Goal: Task Accomplishment & Management: Complete application form

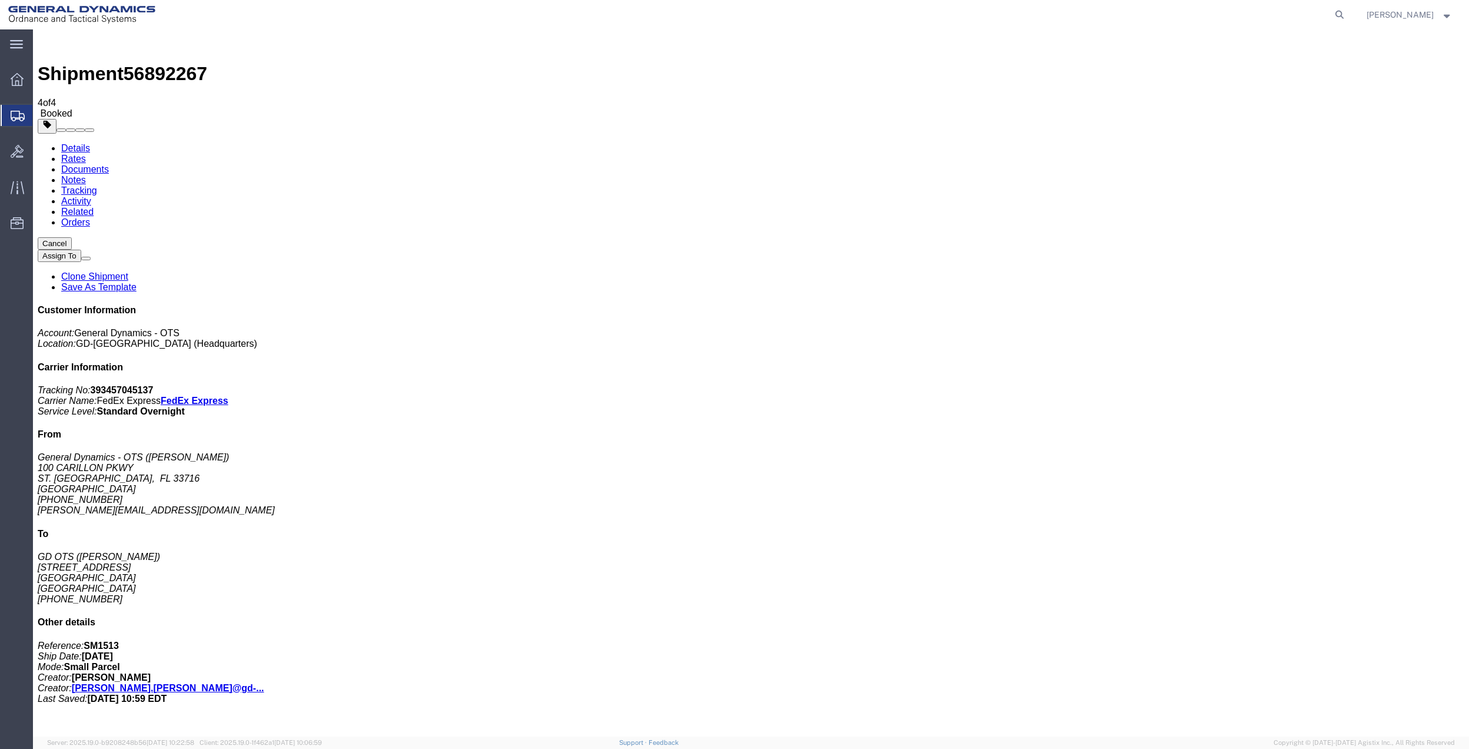
click at [0, 0] on span "Create Shipment" at bounding box center [0, 0] width 0 height 0
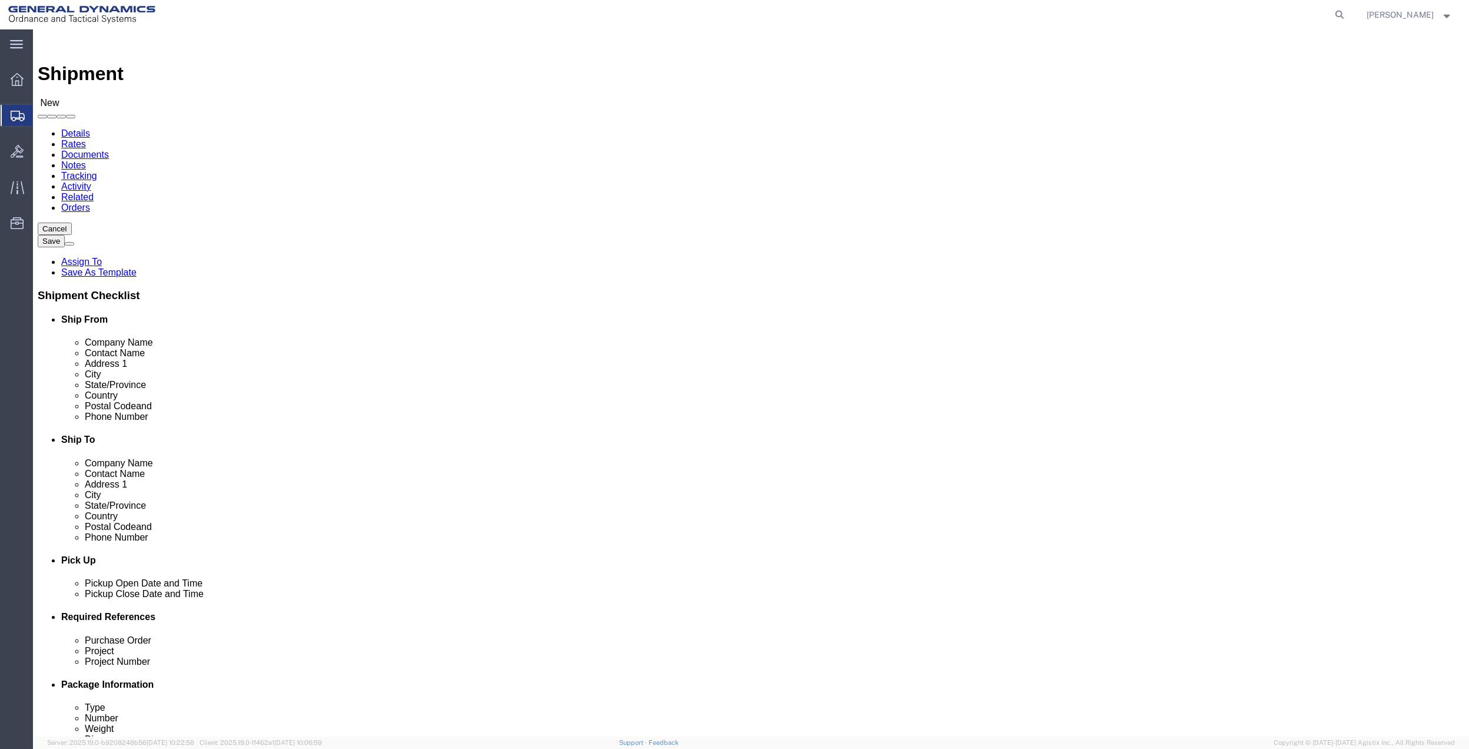
click input "text"
type input "[PERSON_NAME]"
click p "- General Dynamics - OTS - ([PERSON_NAME]) 100 CARILLON, [GEOGRAPHIC_DATA], [GE…"
select select "FL"
type input "[PERSON_NAME]"
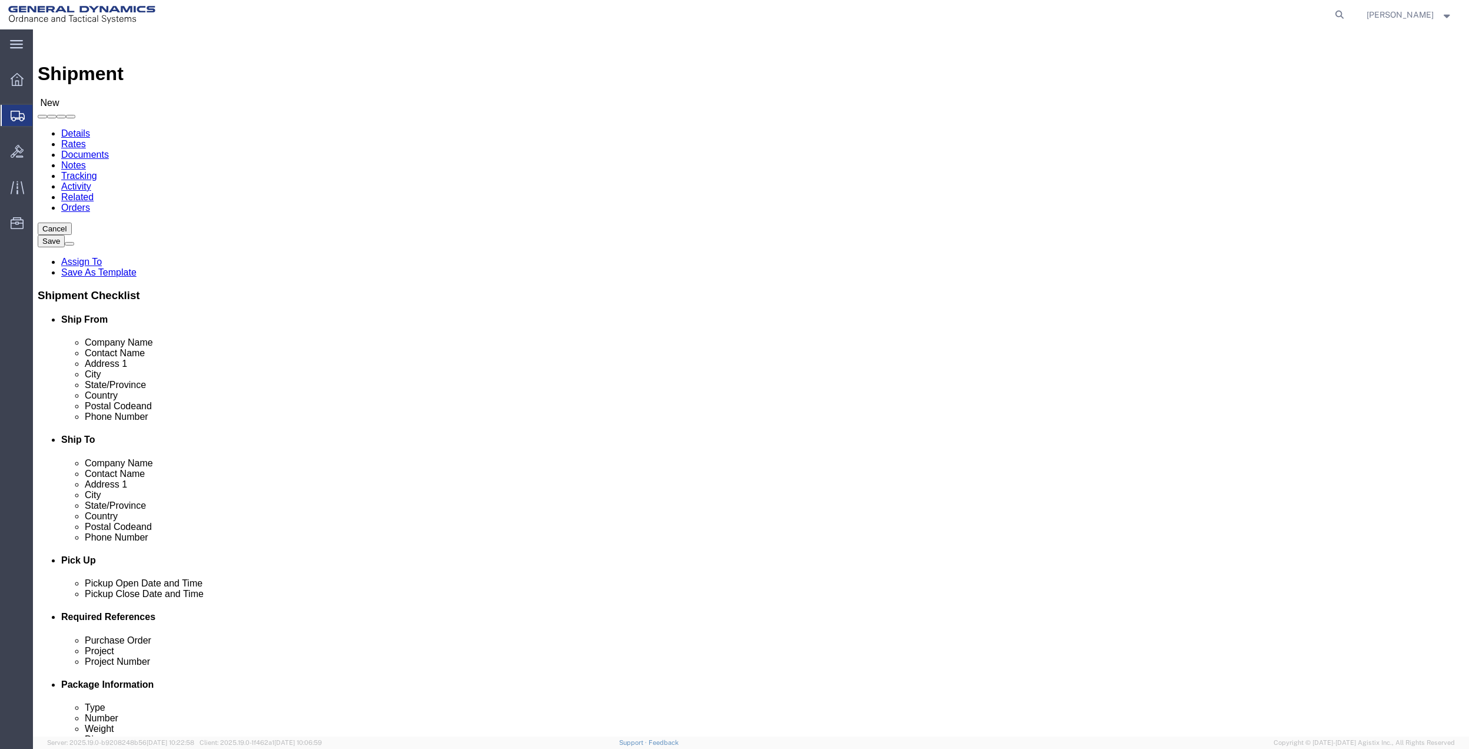
click input "text"
type input "PEDERSO"
click p "- [PERSON_NAME] - ([PERSON_NAME]) [STREET_ADDRESS]"
select select "NC"
type input "[PERSON_NAME]"
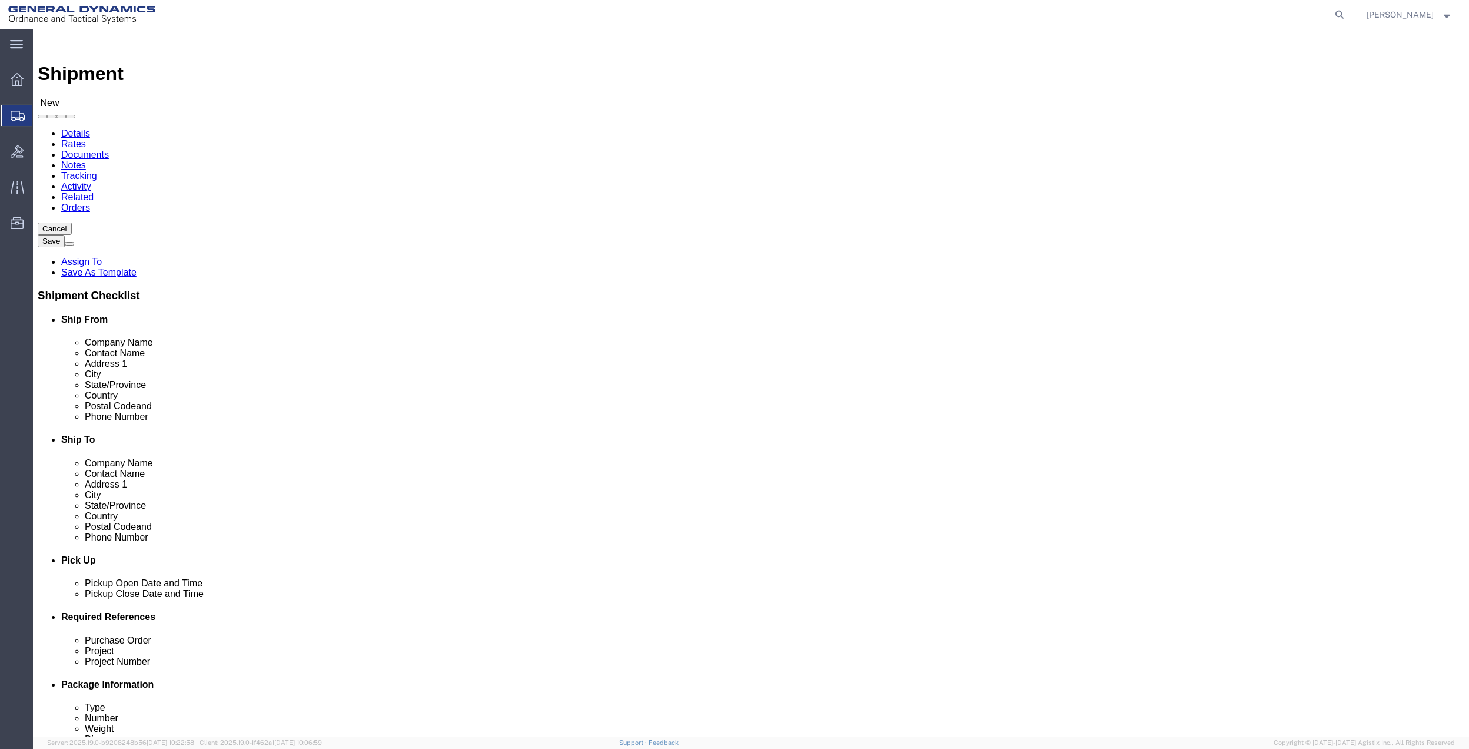
click span
select select "NC"
select select "FL"
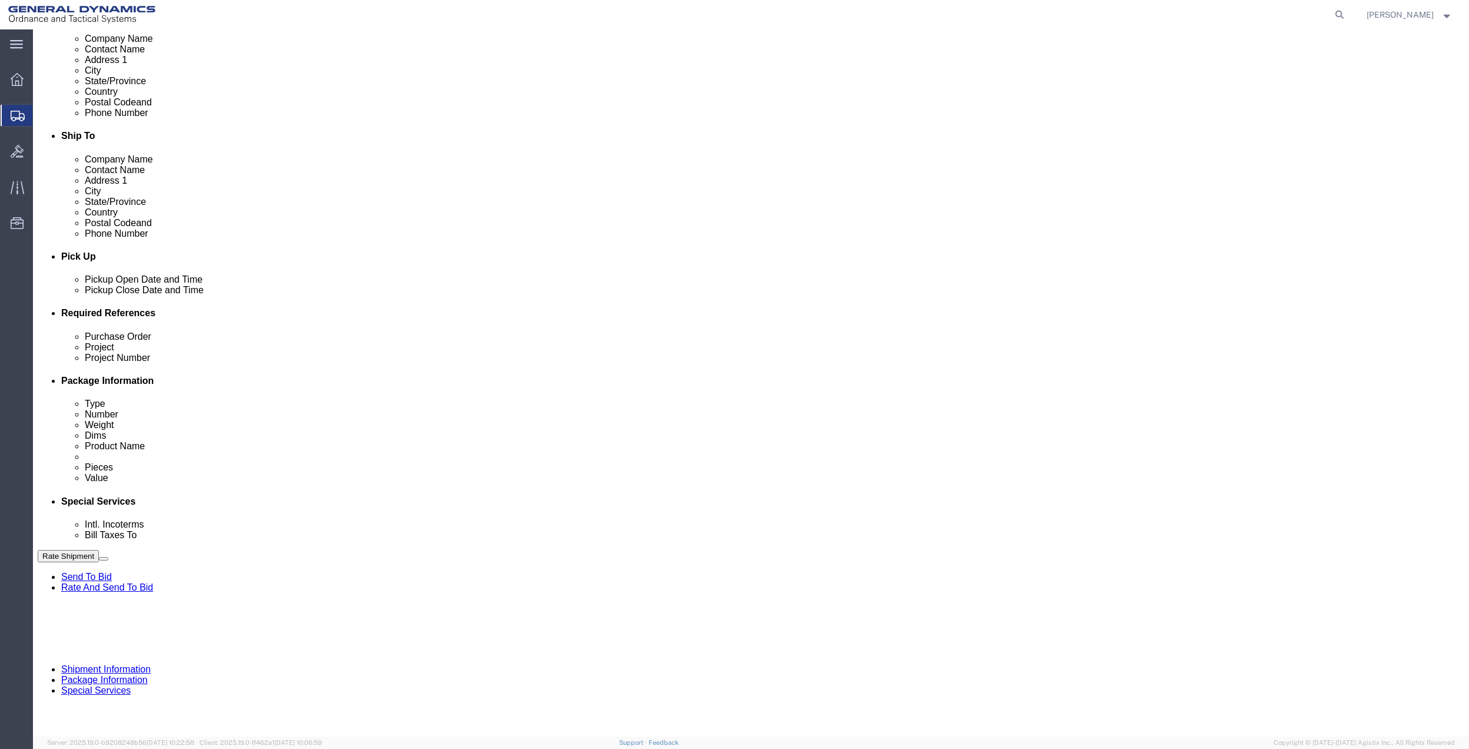
scroll to position [307, 0]
click button "Add reference"
click input "text"
type input "9411"
click input "text"
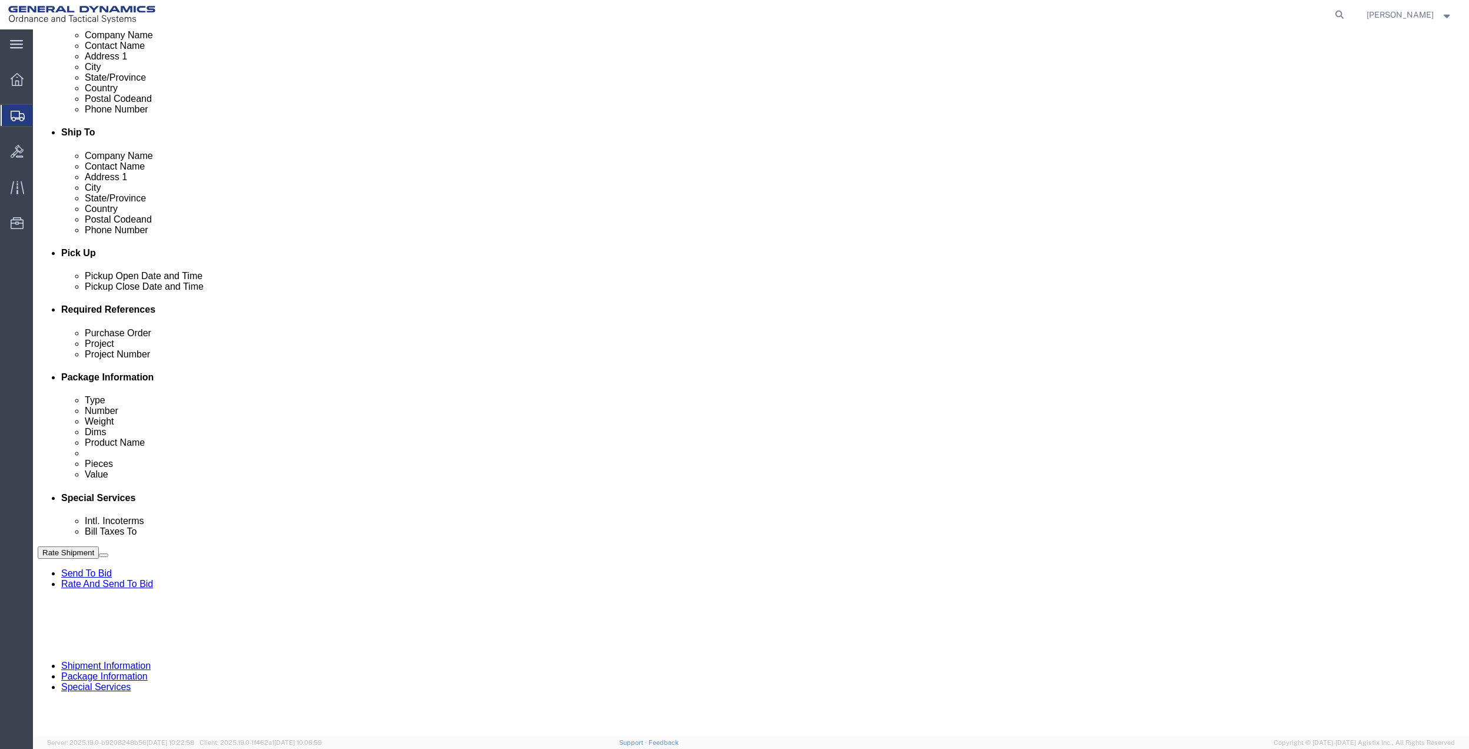
paste input "9411"
type input "9411"
click input "text"
paste input "9411"
type input "9411"
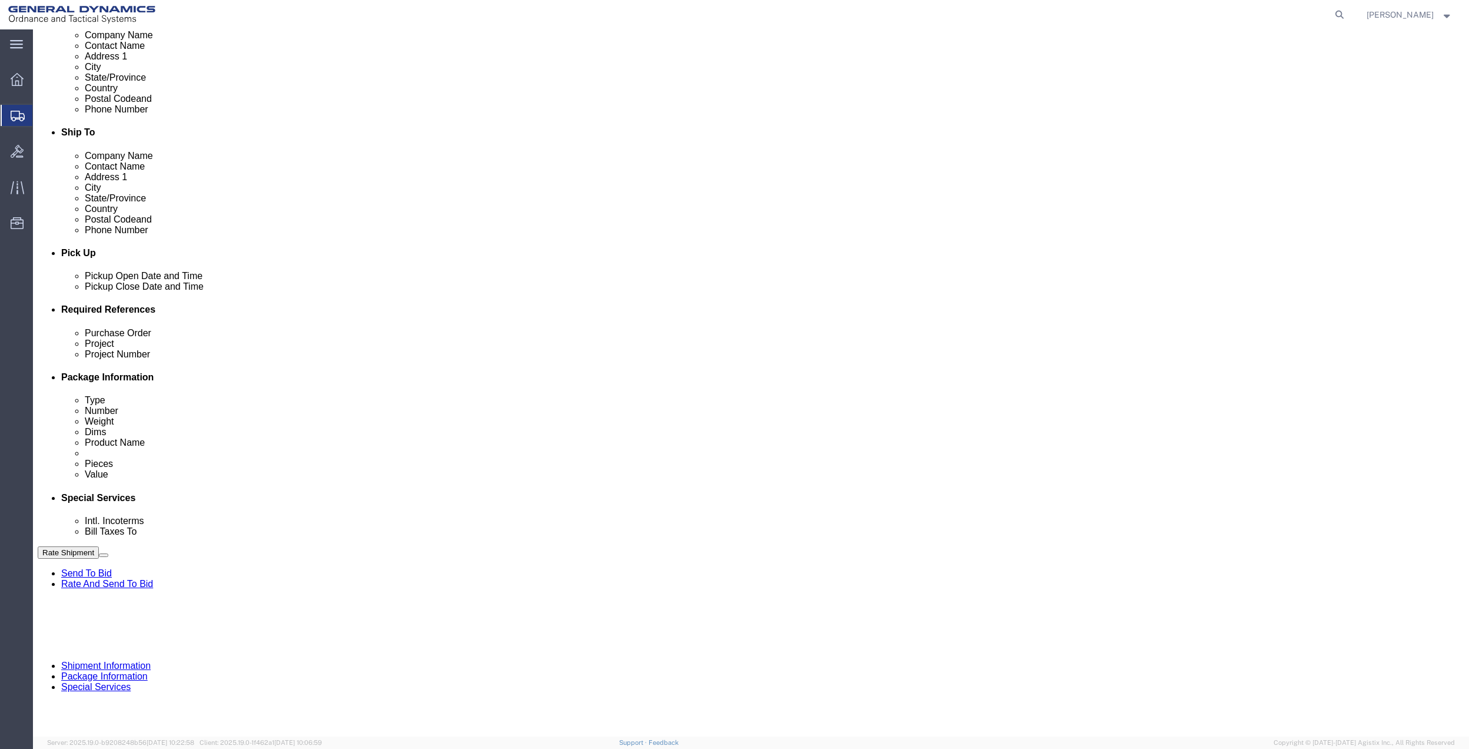
drag, startPoint x: 241, startPoint y: 444, endPoint x: 227, endPoint y: 444, distance: 14.1
click input "text"
paste input "9411"
type input "9411"
click select "Select Account Type Activity ID Airline Appointment Number ASN Batch Request # …"
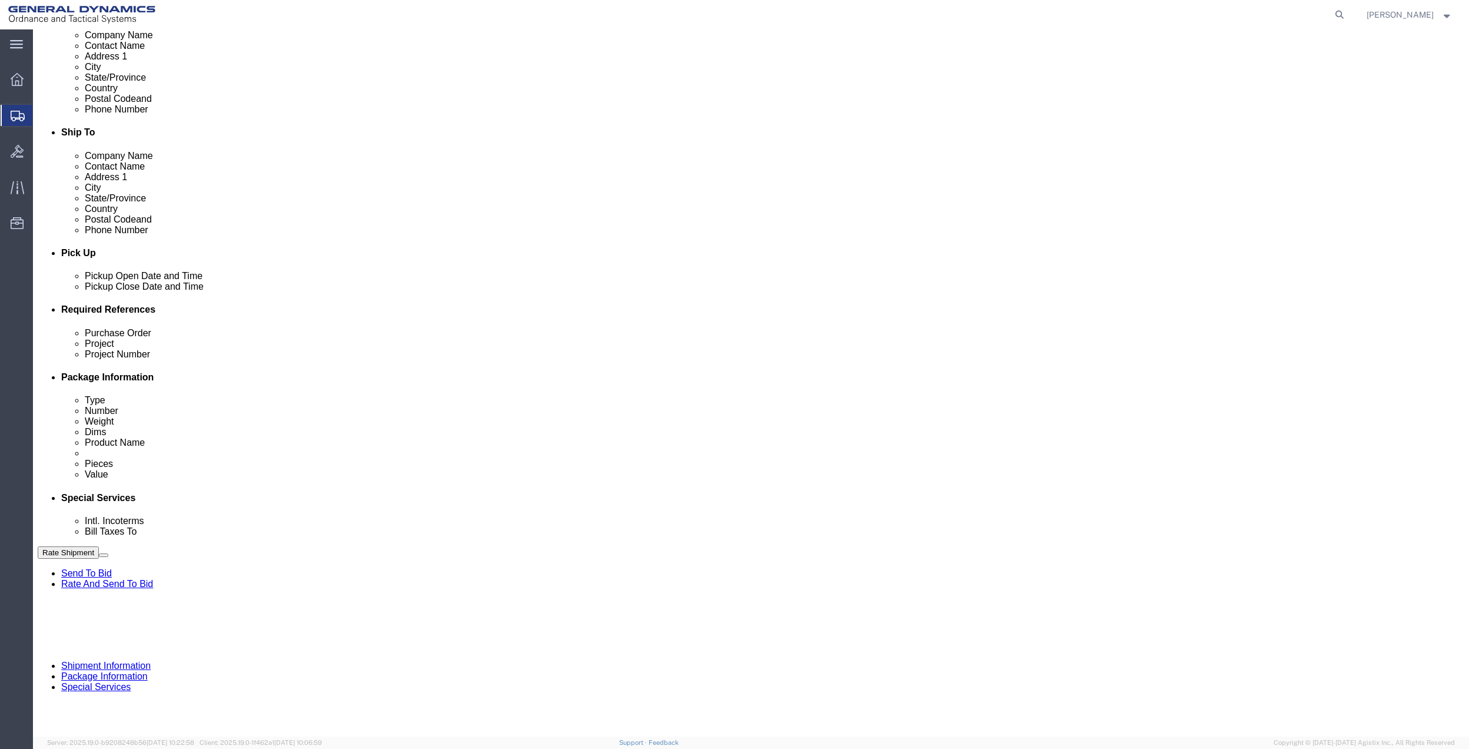
select select "DEPT"
click select "Select Account Type Activity ID Airline Appointment Number ASN Batch Request # …"
click icon
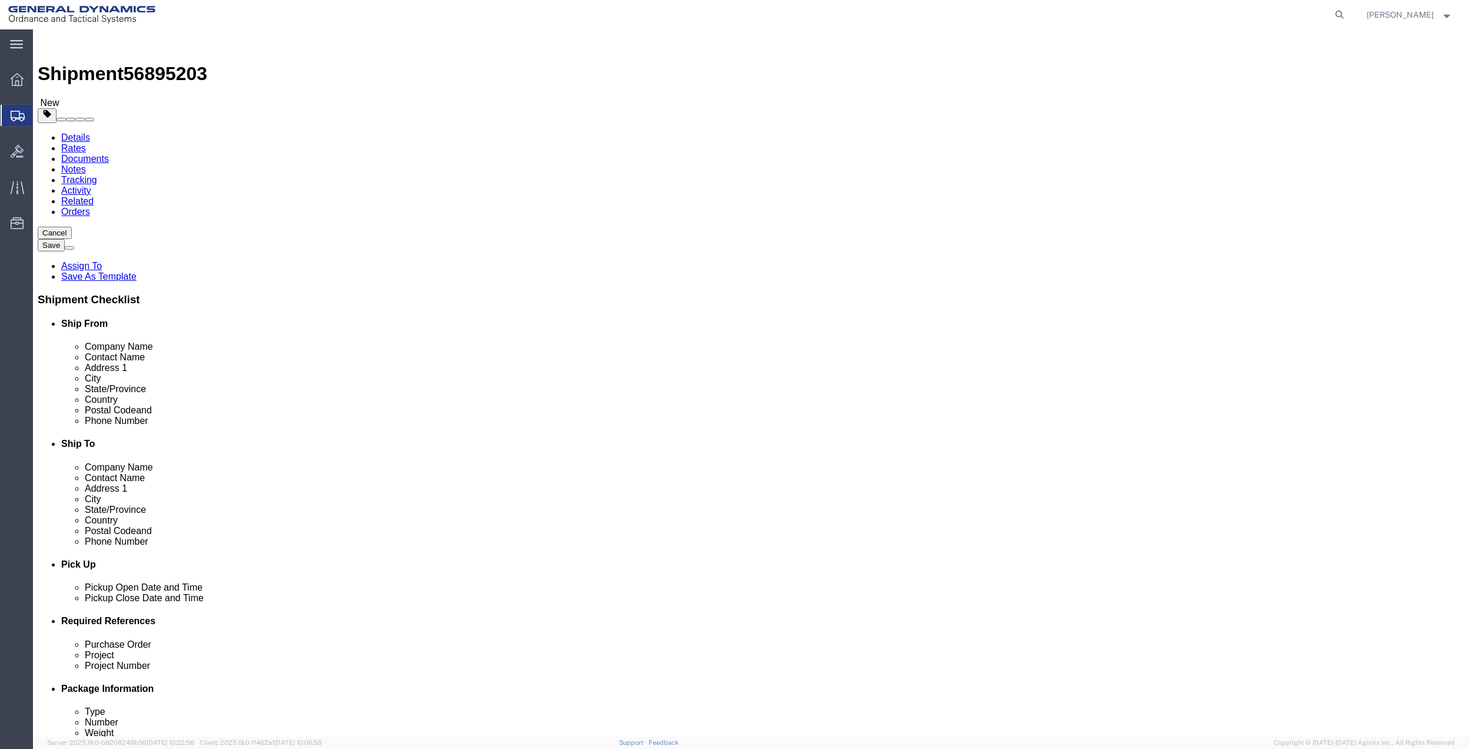
select select "CBOX"
click input "1"
type input "2"
type input "28"
type input "7"
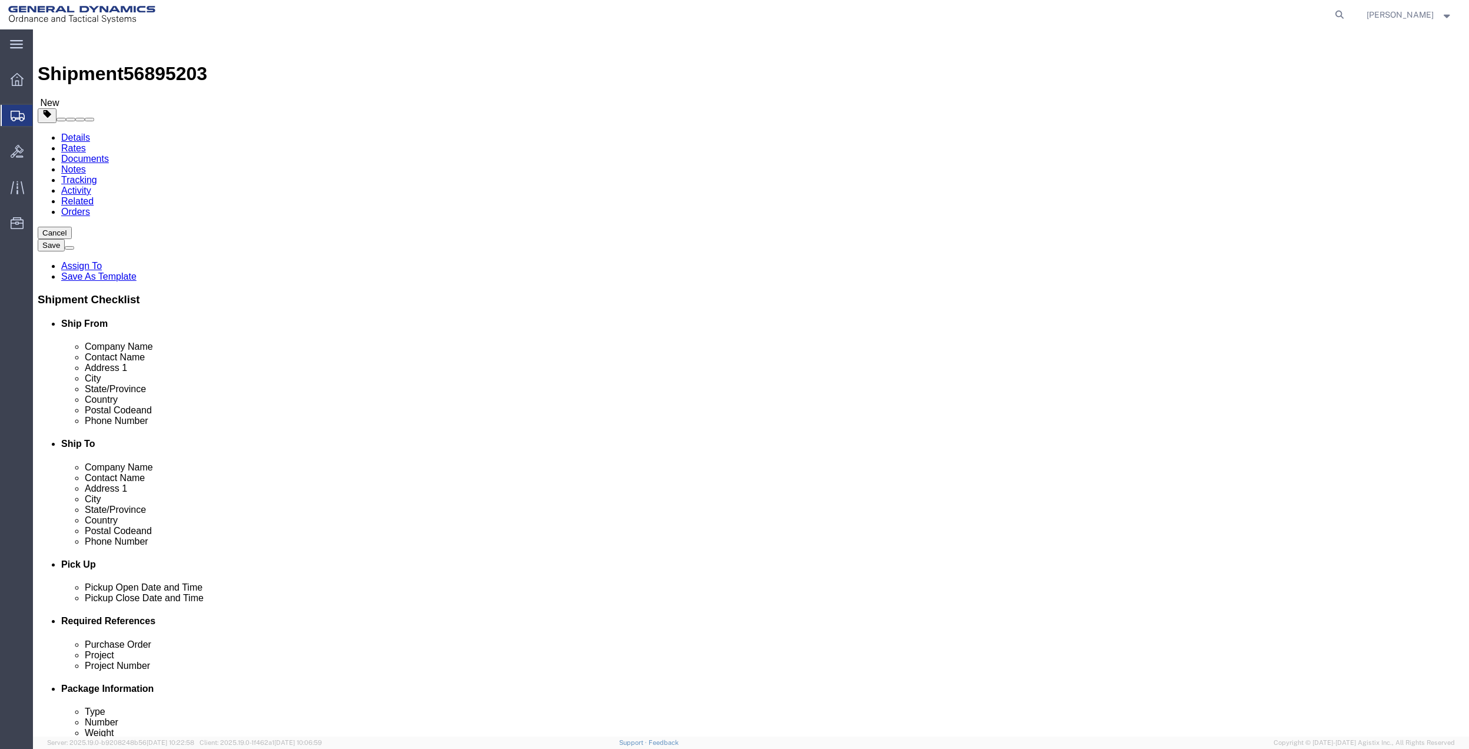
type input "21"
type input "1"
type input "36"
click link "Add Content"
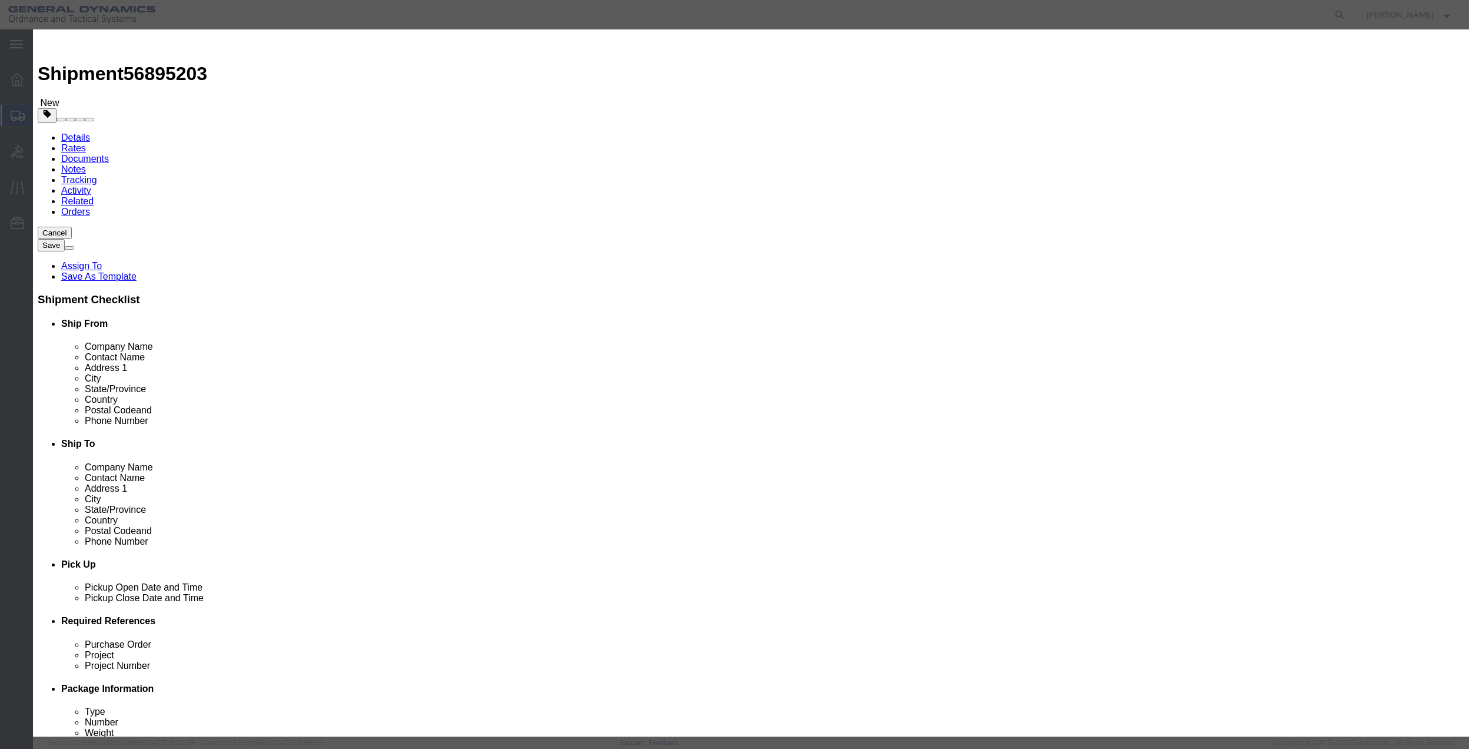
click input "text"
type input "MISC"
type input "100"
select select "US"
click input "0"
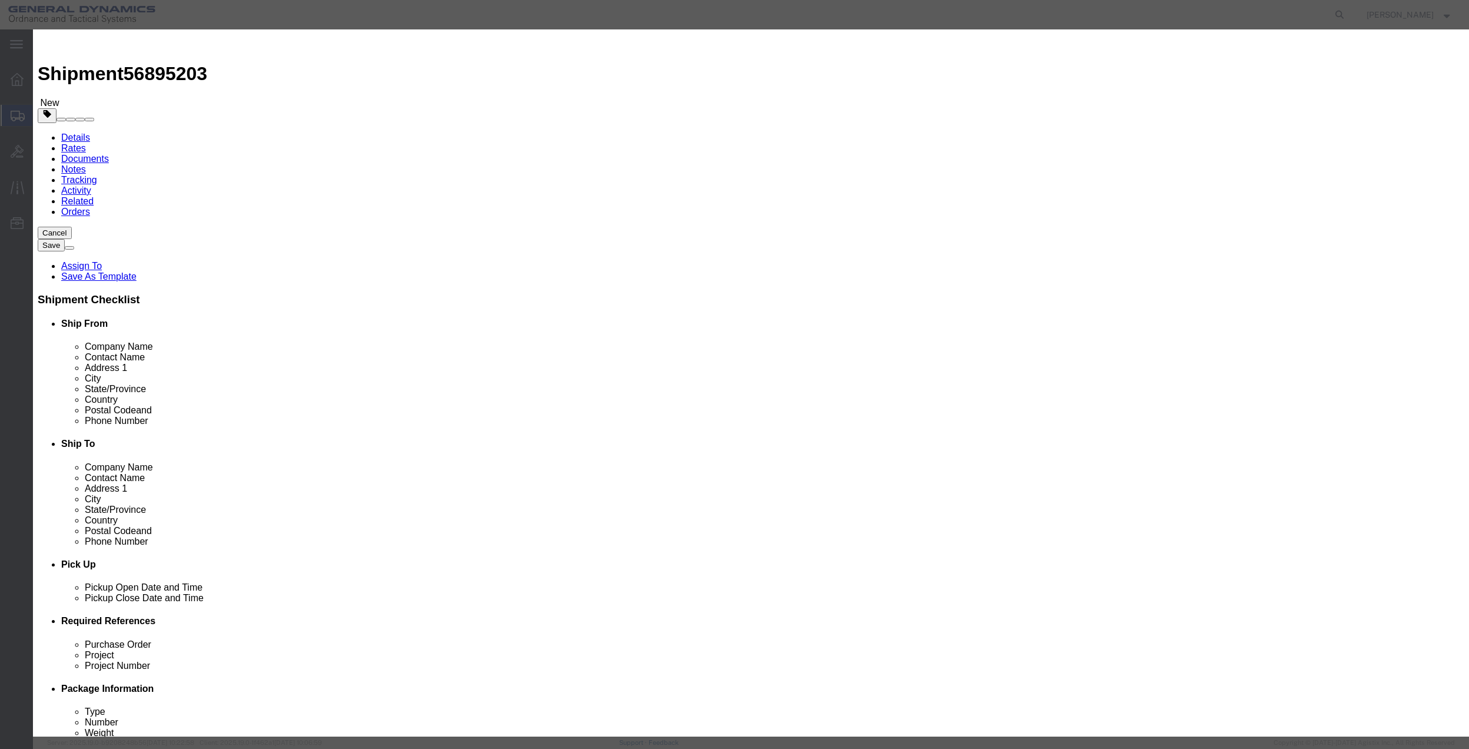
type input "2"
type input "200"
click input "200"
click select "Select 50 55 60 65 70 85 92.5 100 125 175 250 300 400"
select select "70"
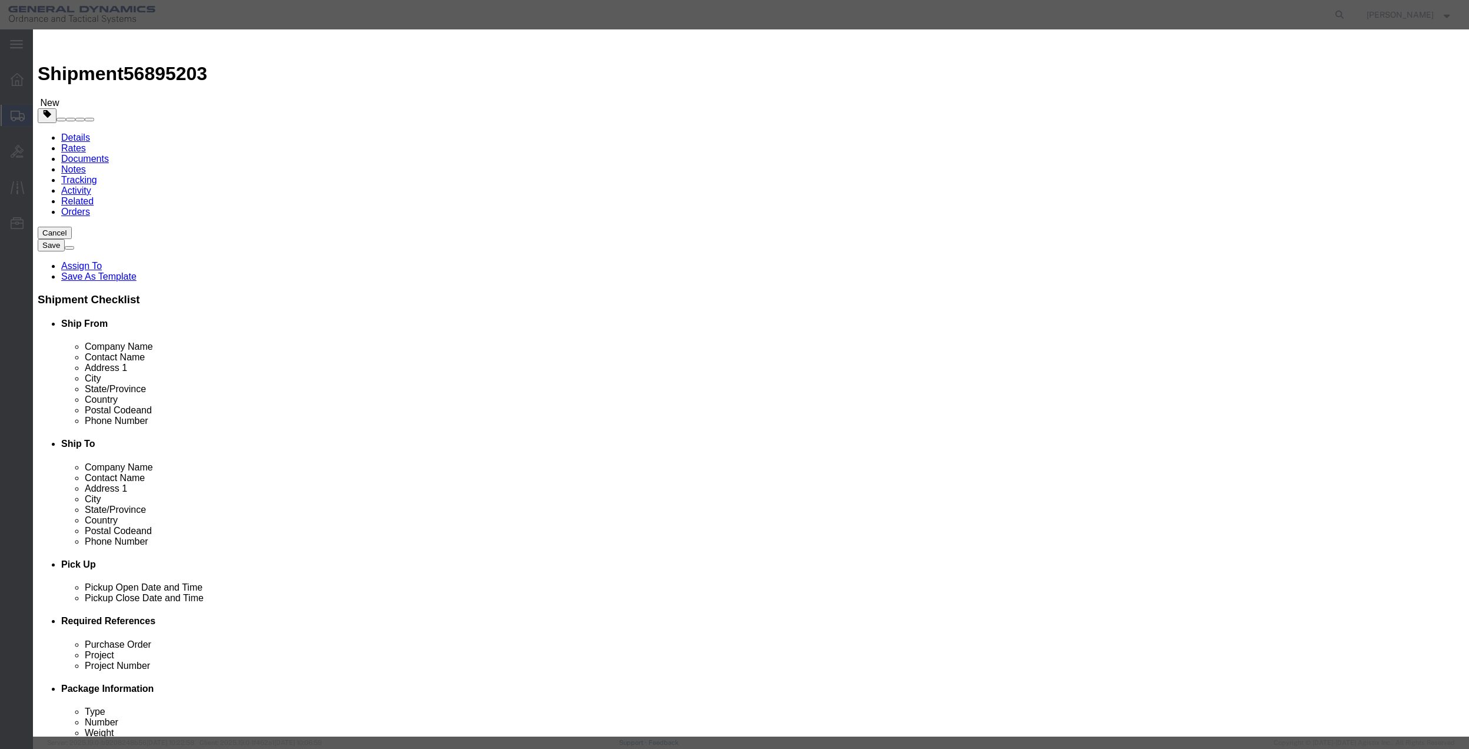
click select "Select 50 55 60 65 70 85 92.5 100 125 175 250 300 400"
click button "Save & Close"
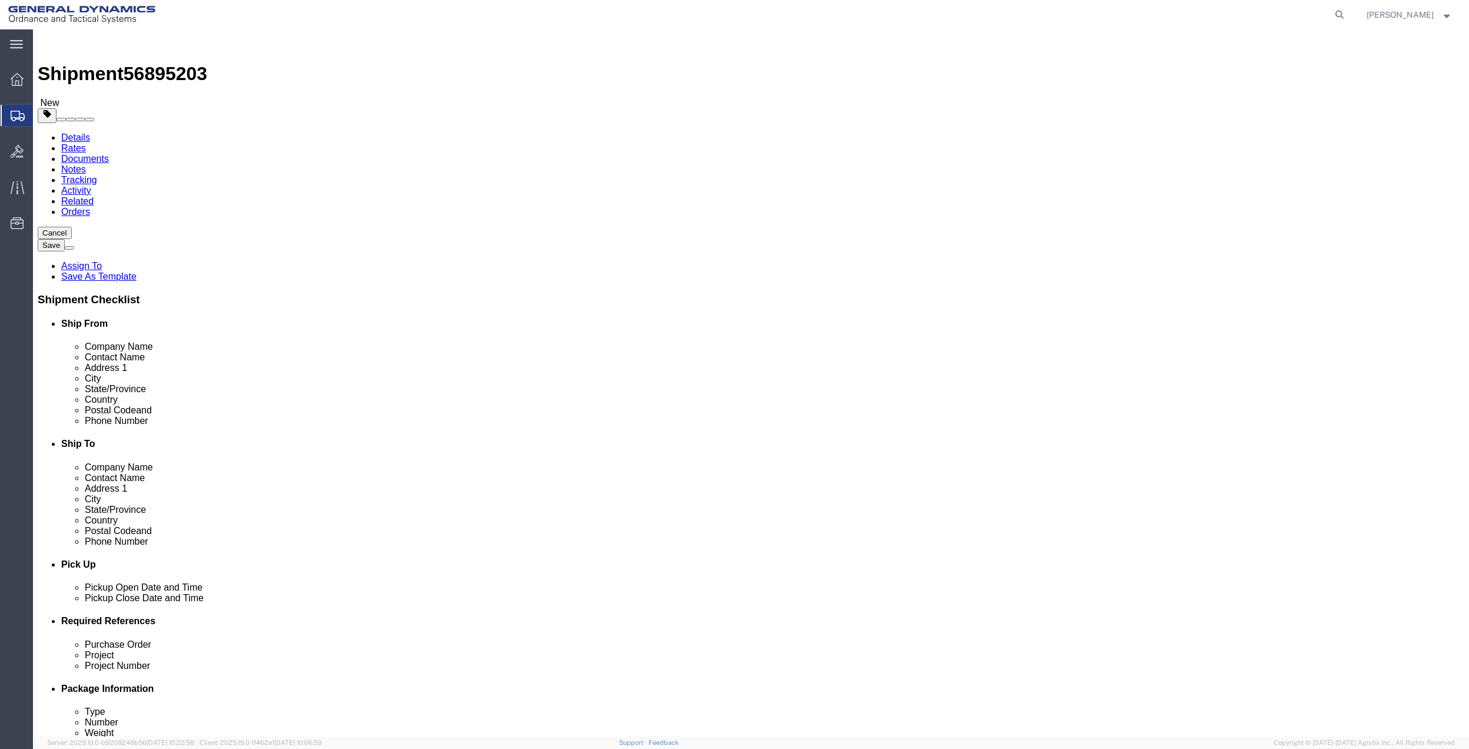
click link "Special Services"
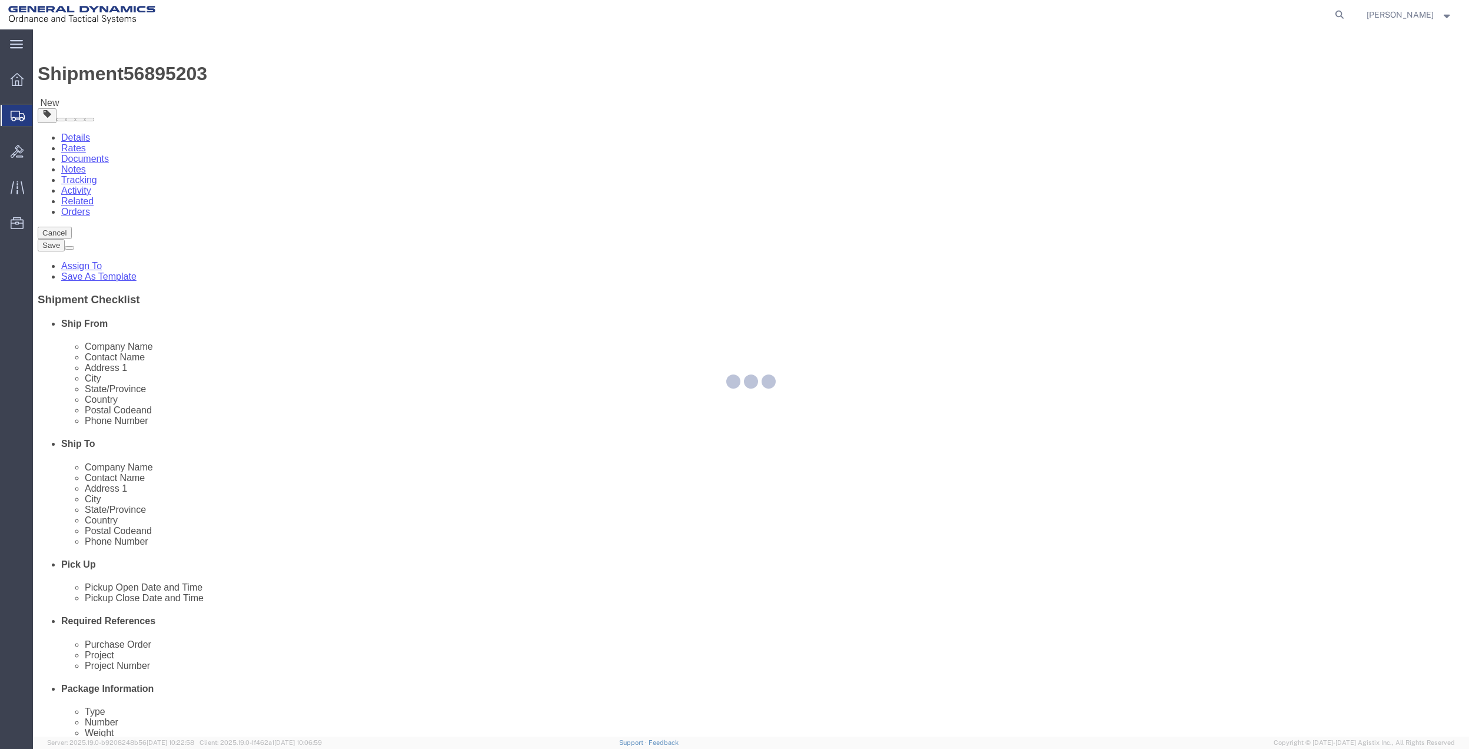
select select
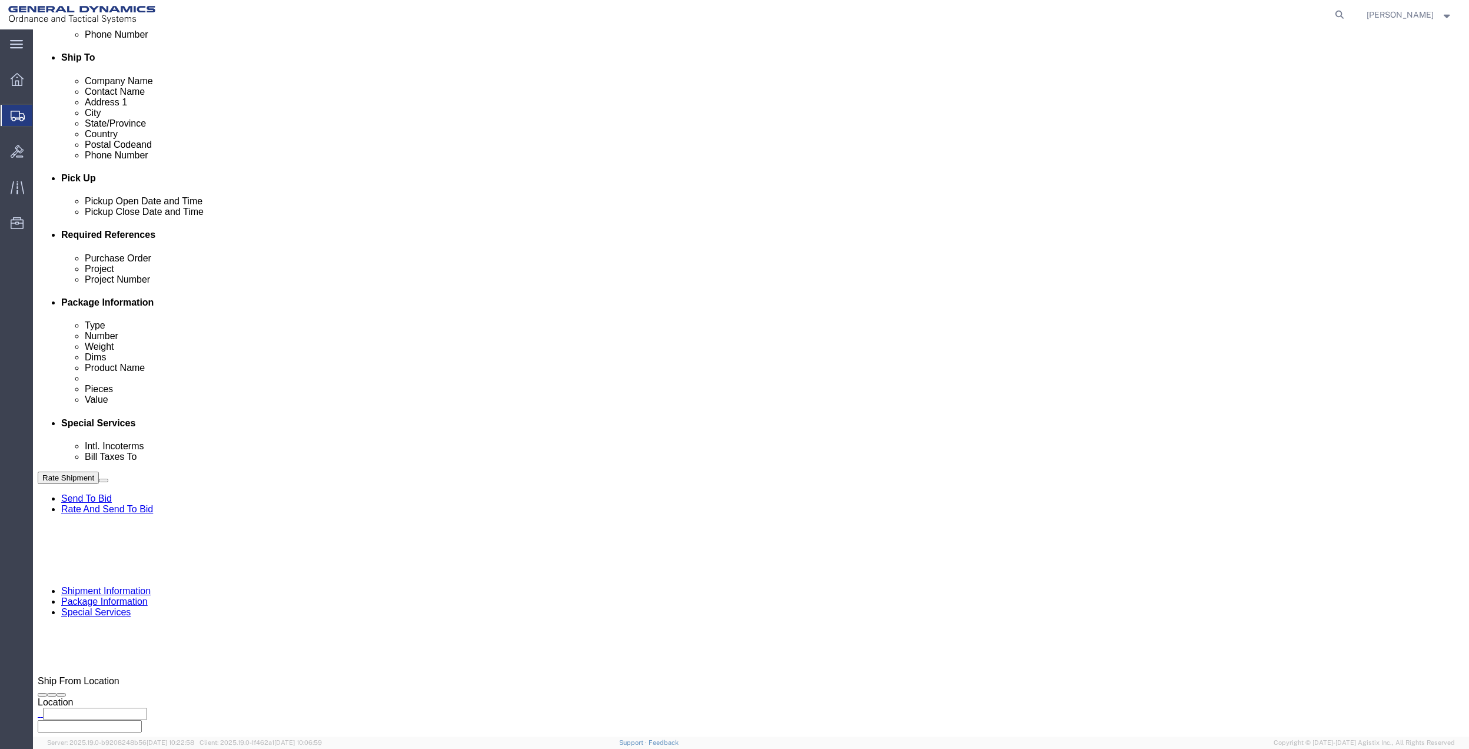
scroll to position [392, 0]
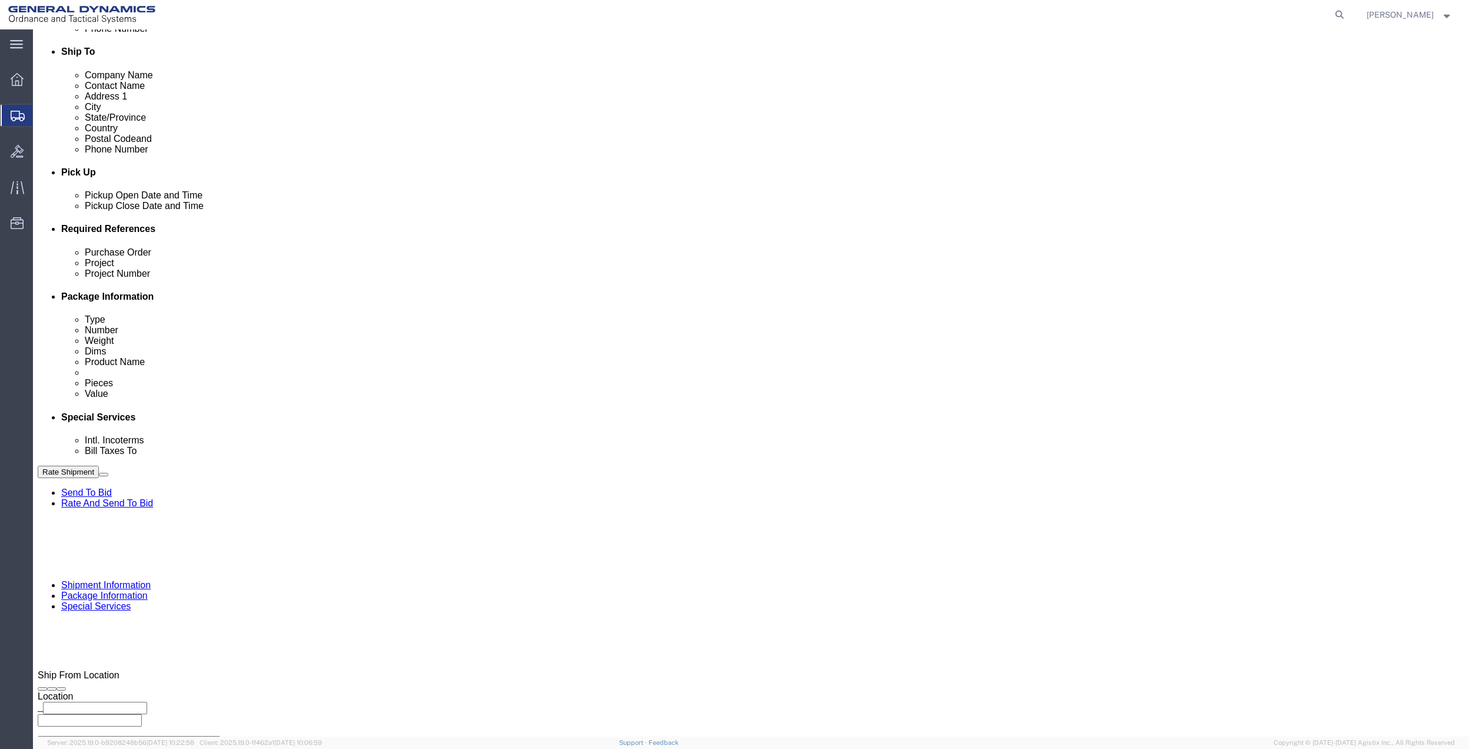
click div "Select Buyer Cost Center Department Operations Number Order Number Sales Person"
click select "Select Buyer Cost Center Department Operations Number Order Number Sales Person"
select select "DEPARTMENT"
click select "Select Buyer Cost Center Department Operations Number Order Number Sales Person"
click select "Select [GEOGRAPHIC_DATA] [GEOGRAPHIC_DATA] [GEOGRAPHIC_DATA] [GEOGRAPHIC_DATA] …"
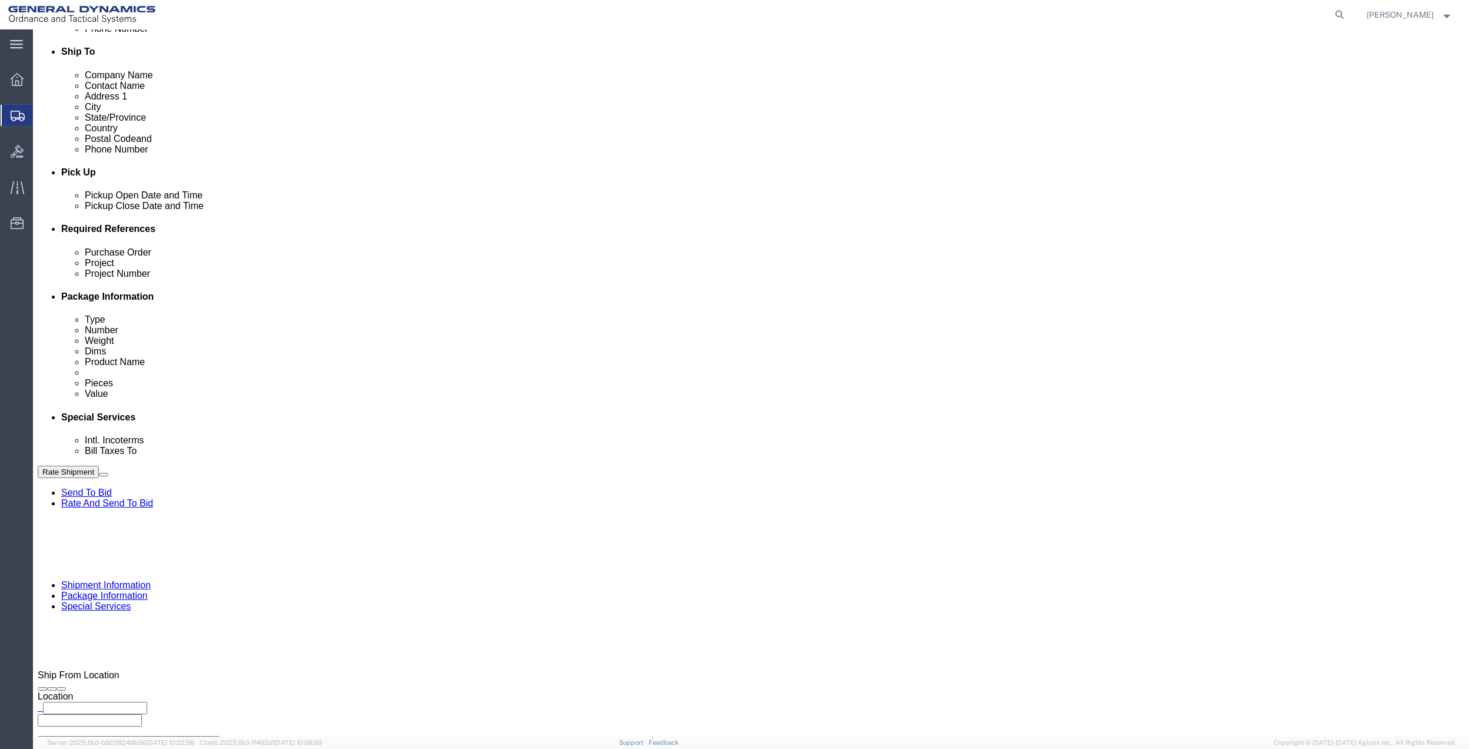
select select "1763983"
click select "Select [GEOGRAPHIC_DATA] [GEOGRAPHIC_DATA] [GEOGRAPHIC_DATA] [GEOGRAPHIC_DATA] …"
click select "Select 10AFM 10GAG 10GAH 10GFL 10GFO 10GIE 10GIS 30MABS St [PERSON_NAME] Program"
select select "214681"
click select "Select 10AFM 10GAG 10GAH 10GFL 10GFO 10GIE 10GIS 30MABS St [PERSON_NAME] Program"
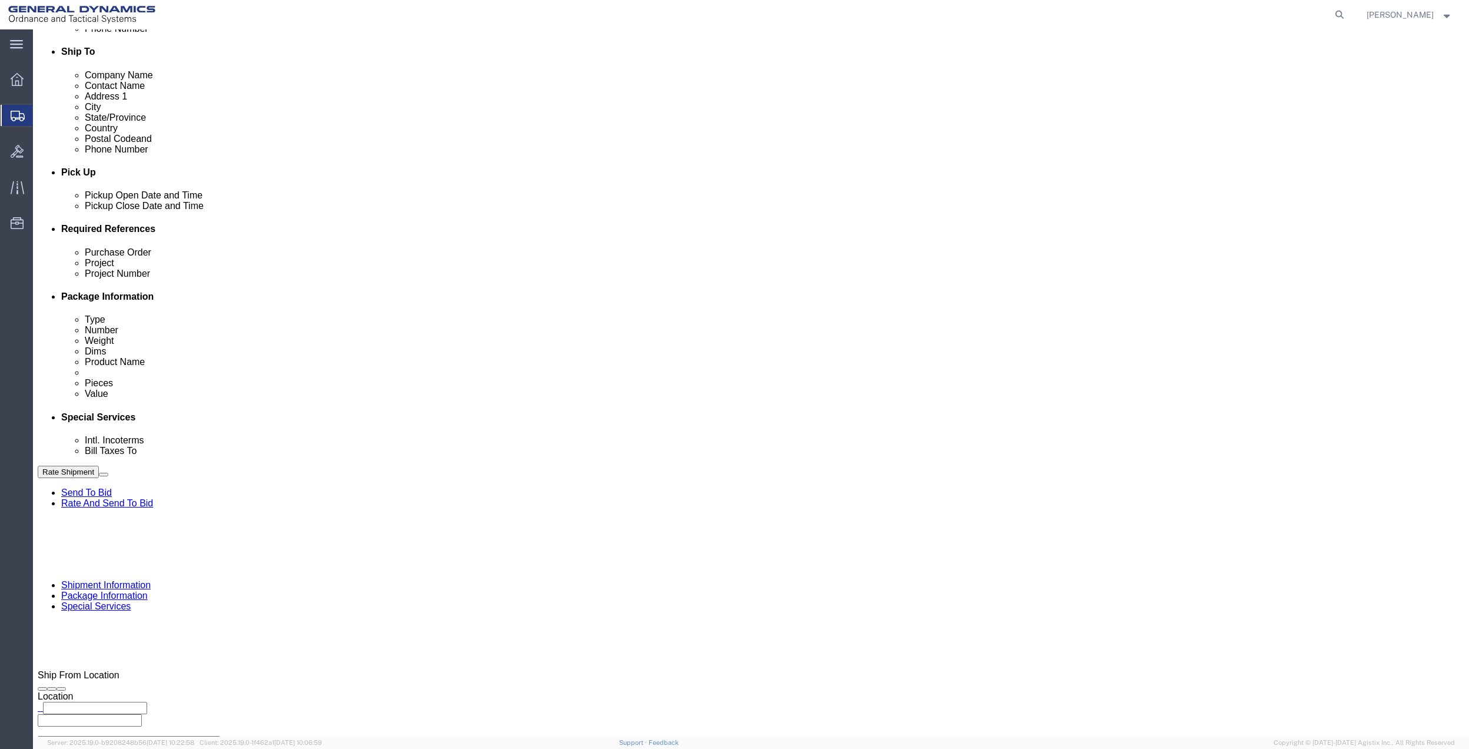
click icon
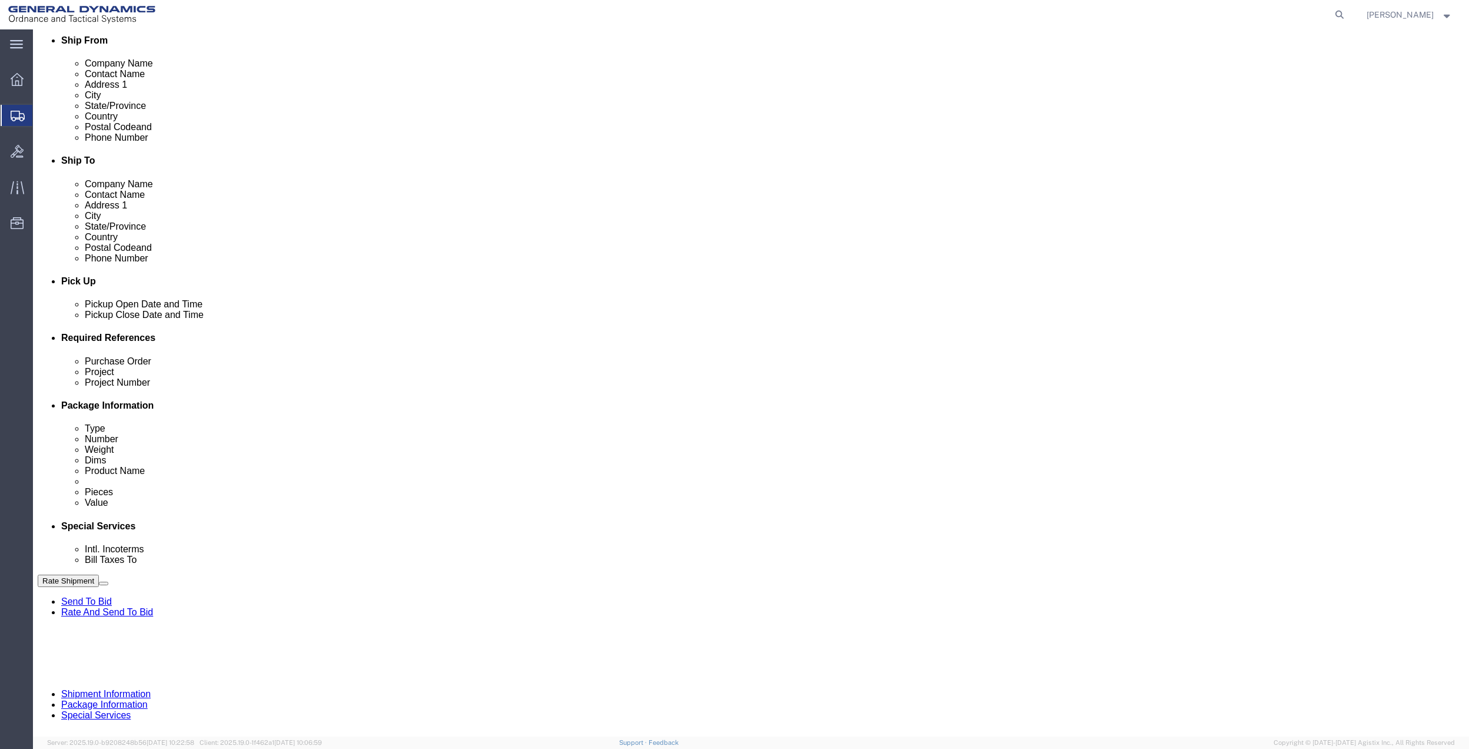
scroll to position [95, 0]
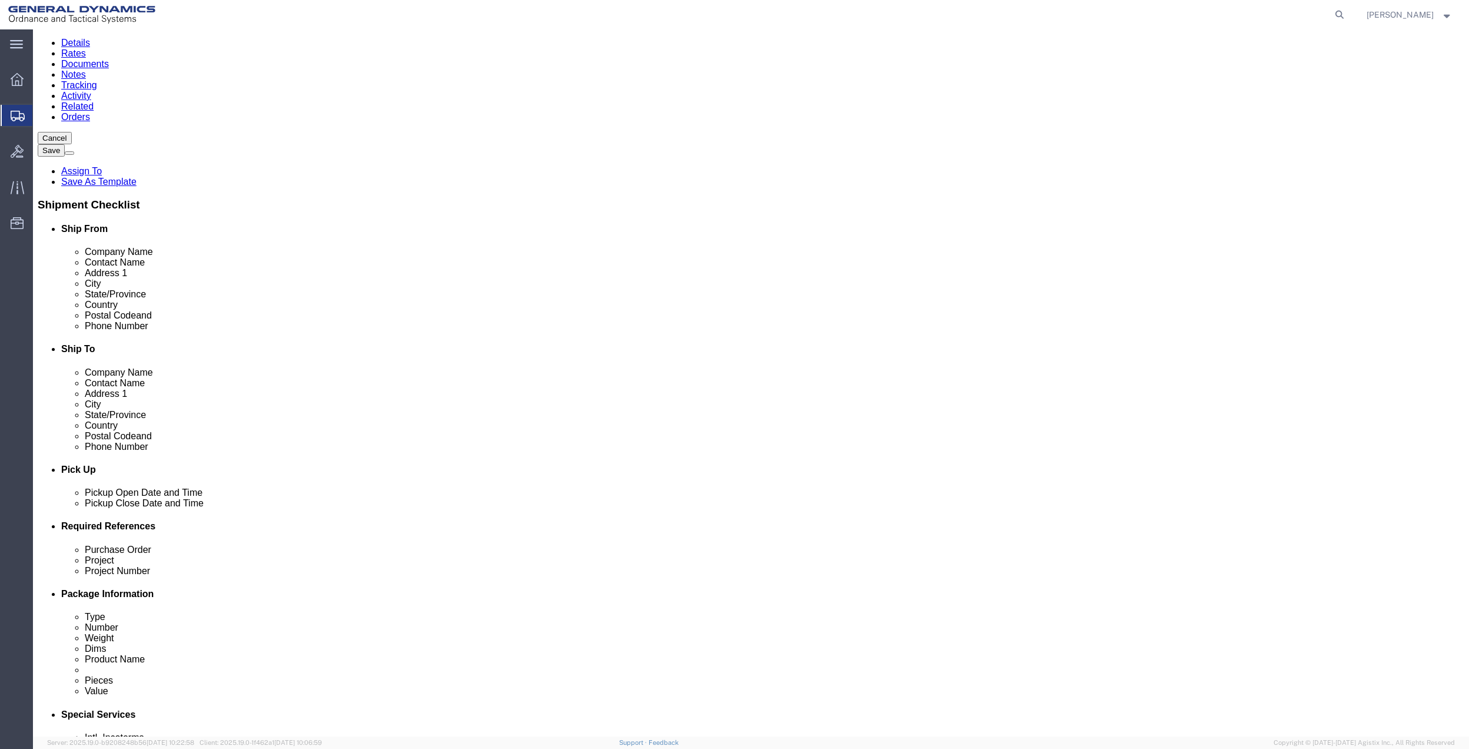
click input "text"
type input "[PERSON_NAME][EMAIL_ADDRESS][PERSON_NAME][DOMAIN_NAME]"
click link "Special Services"
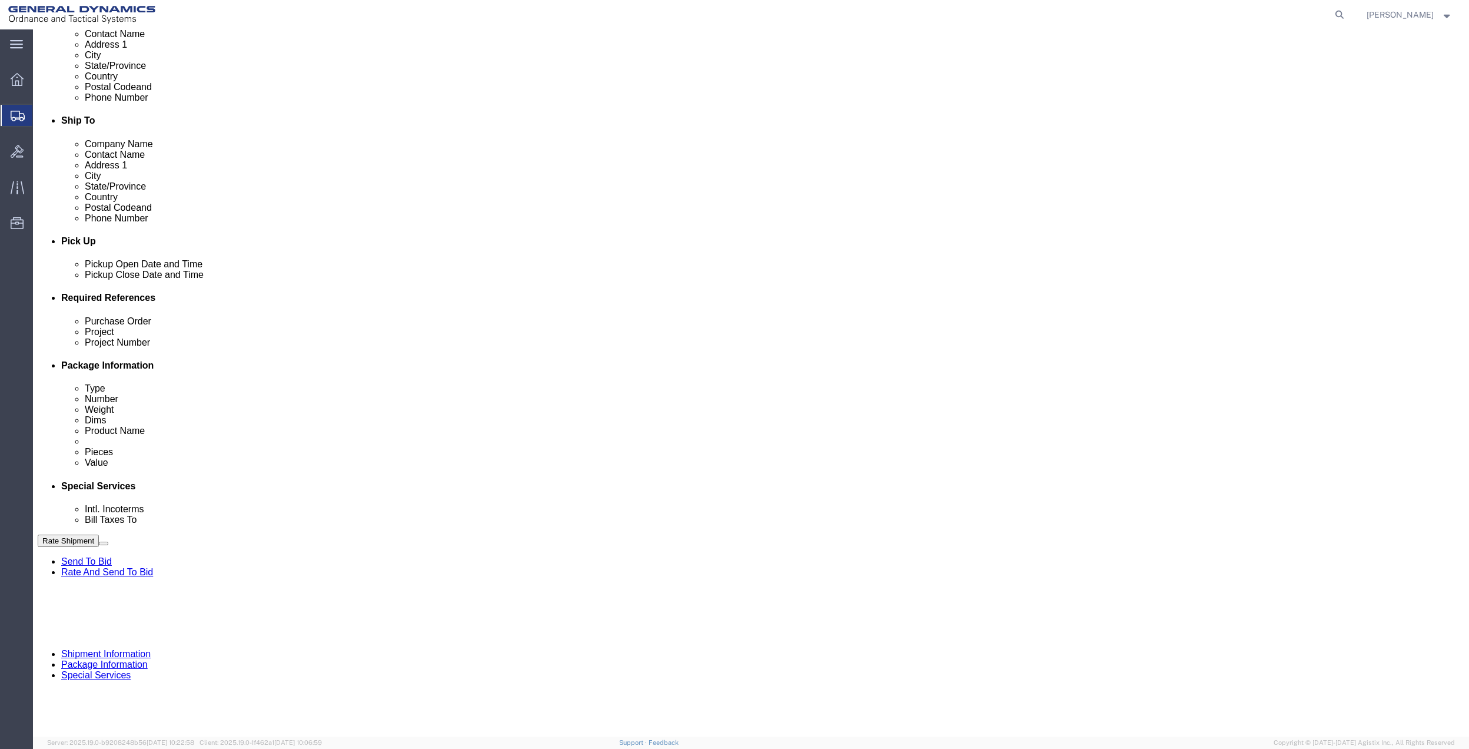
scroll to position [330, 0]
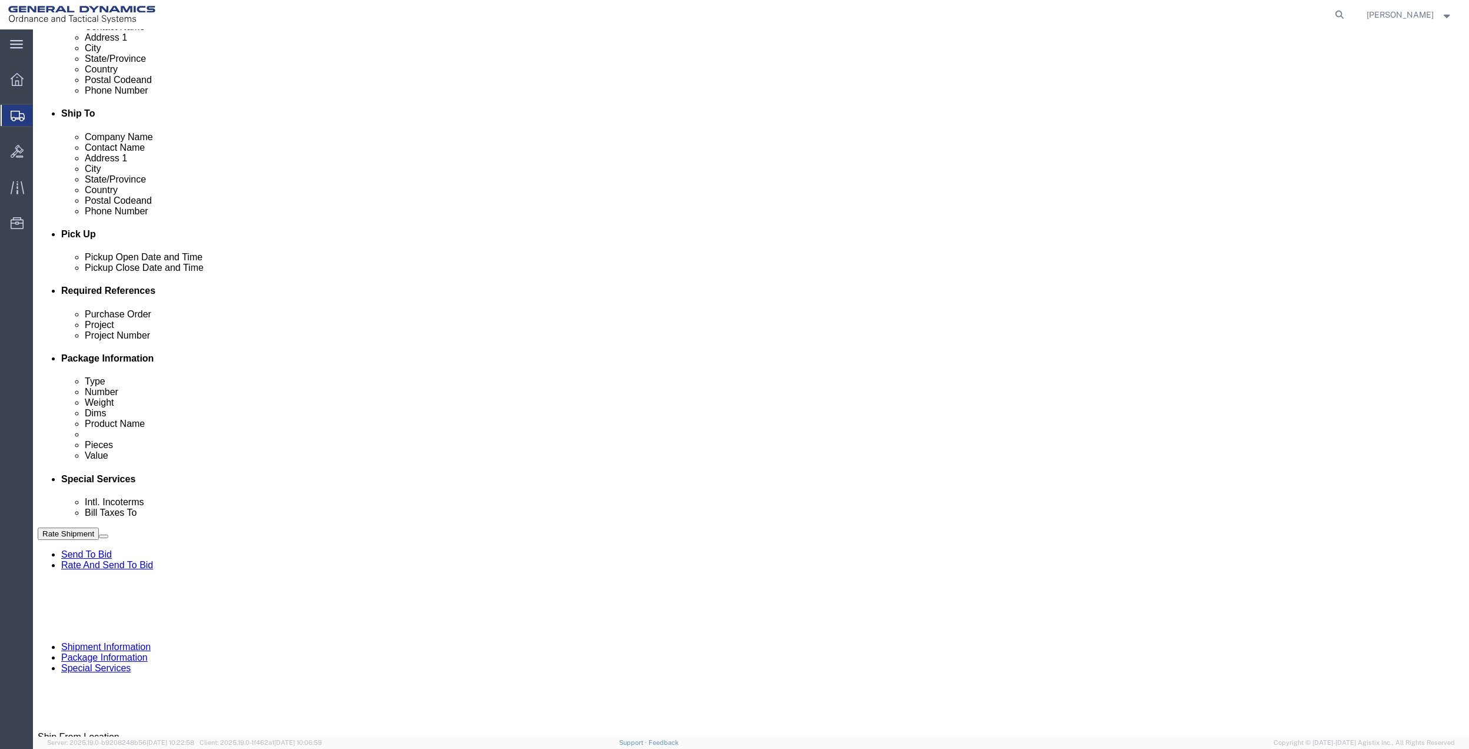
click input "General Dynamics OTS % Data2Logistics"
click p "- GEDOTS %DATA 2 LOGISTICS - (GEDOTS %DATA 2 LOGISTICS) [GEOGRAPHIC_DATA][PERSO…"
type input "GEDOTS %DATA 2 LOGISTICS"
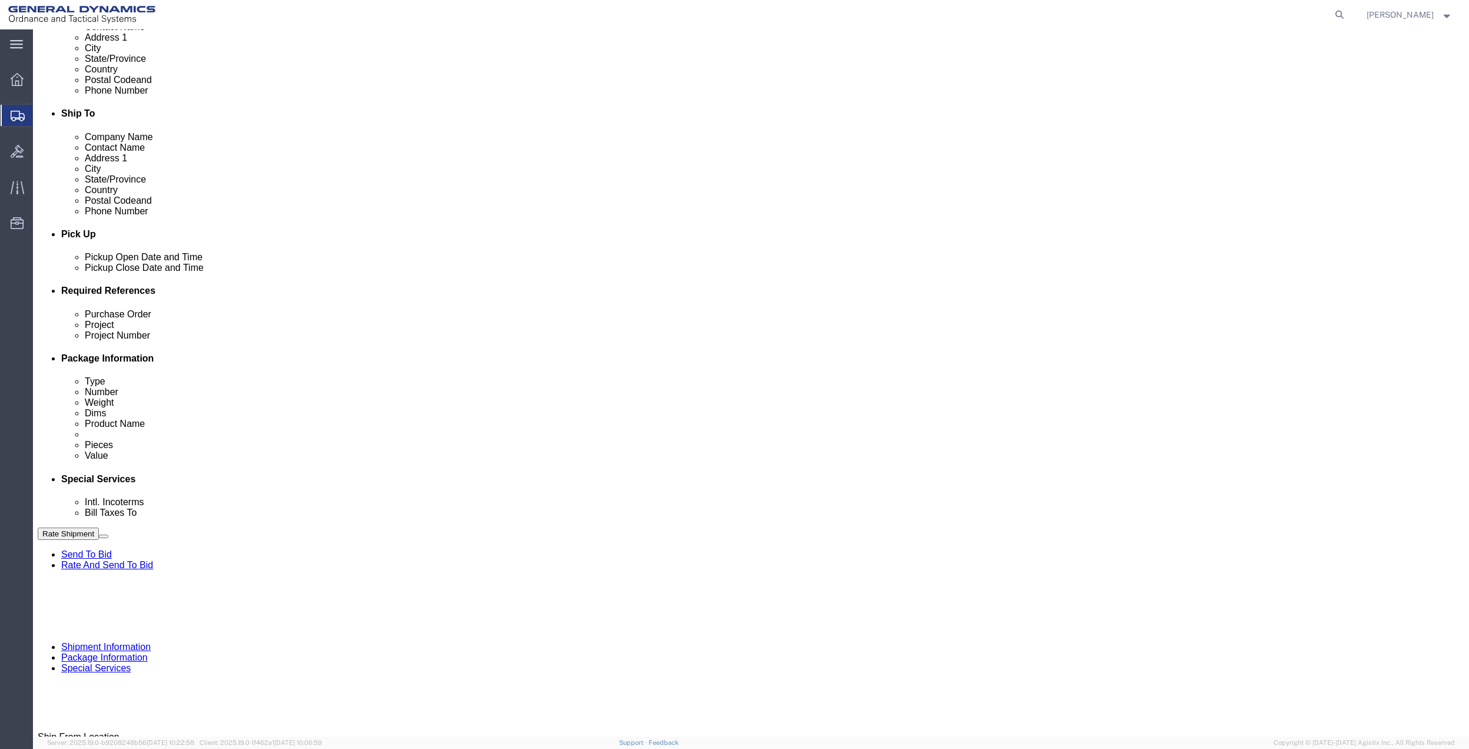
type input "PO BOX 61050"
type input "GEDOTS %DATA 2 LOGISTICS"
type input "FORT [PERSON_NAME]"
type input "33906"
select select "FL"
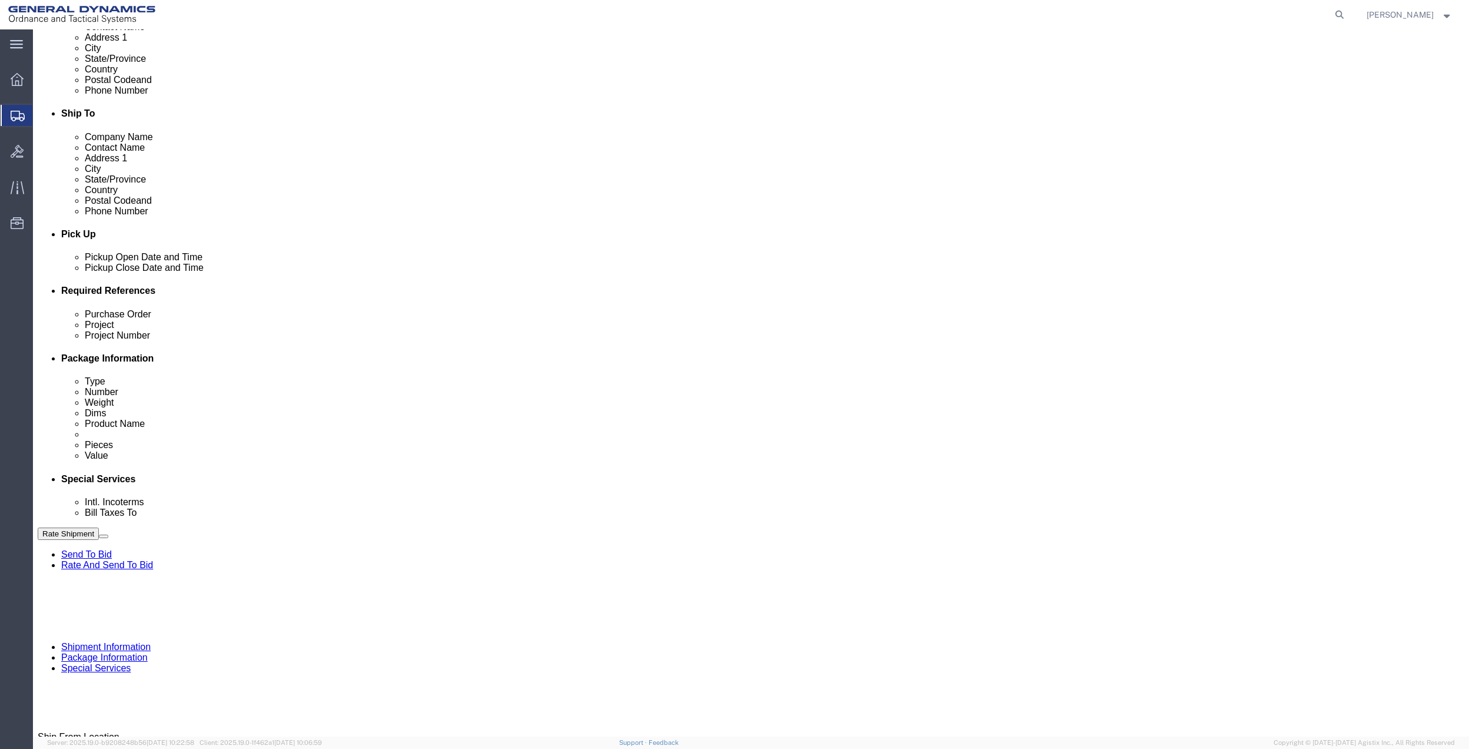
type input "GEDOTS %DATA 2 LOGISTICS"
click button "Rate Shipment"
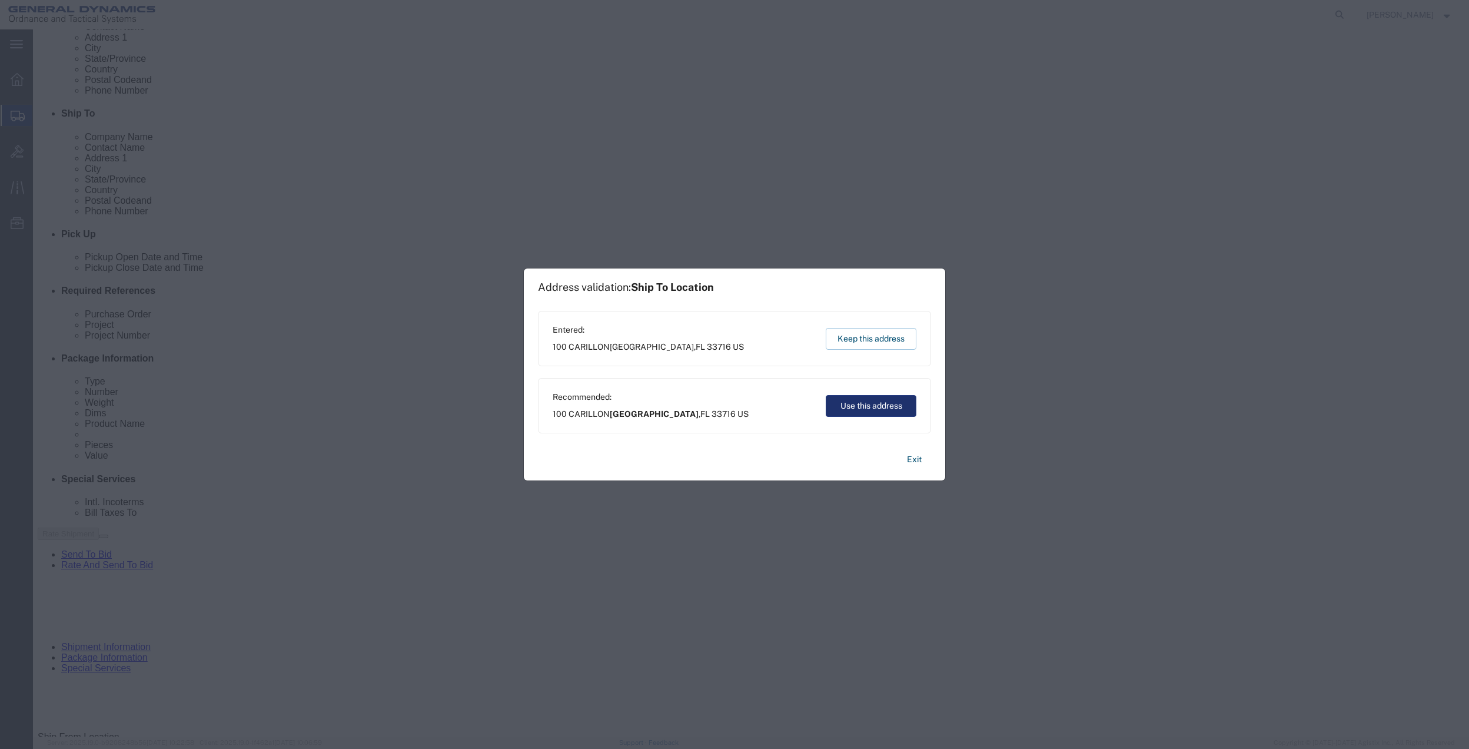
click at [879, 404] on button "Use this address" at bounding box center [871, 406] width 91 height 22
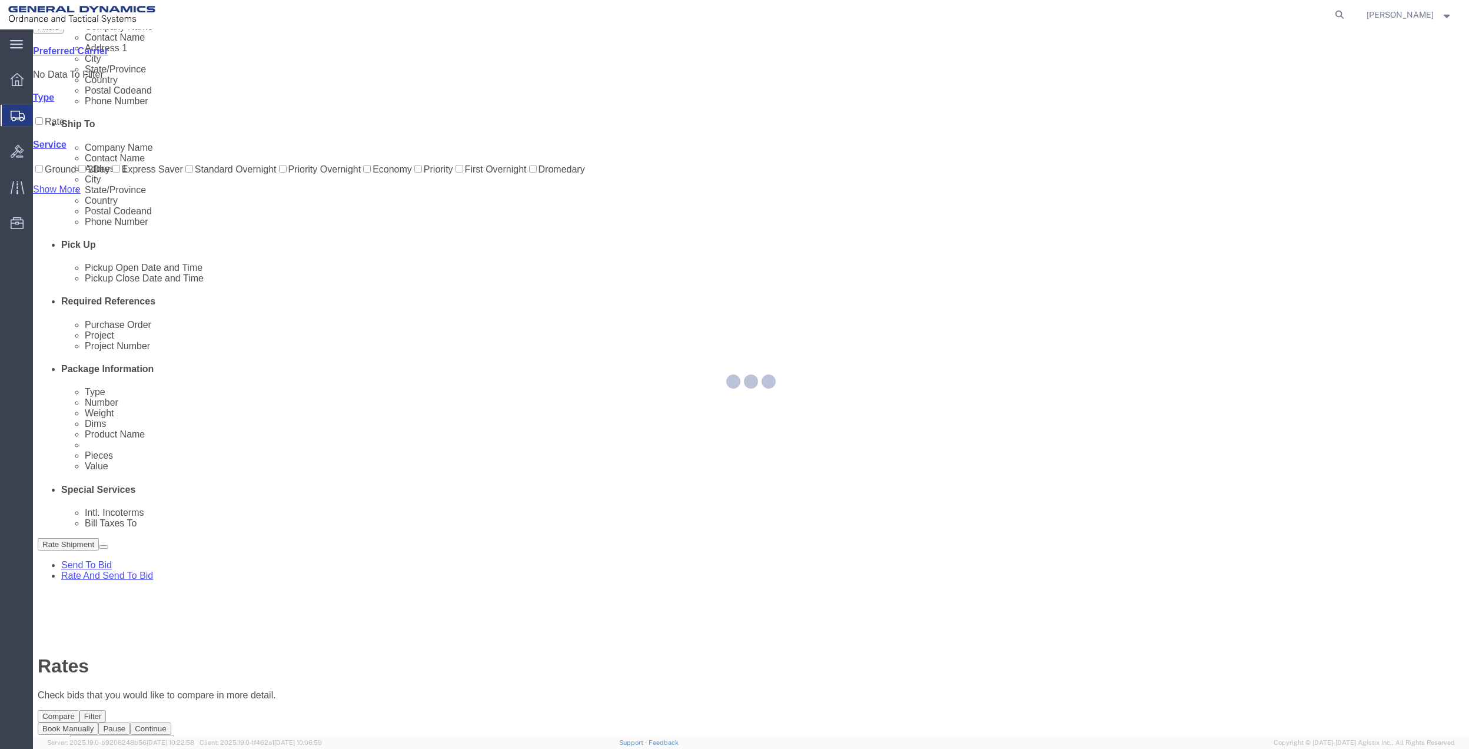
scroll to position [0, 0]
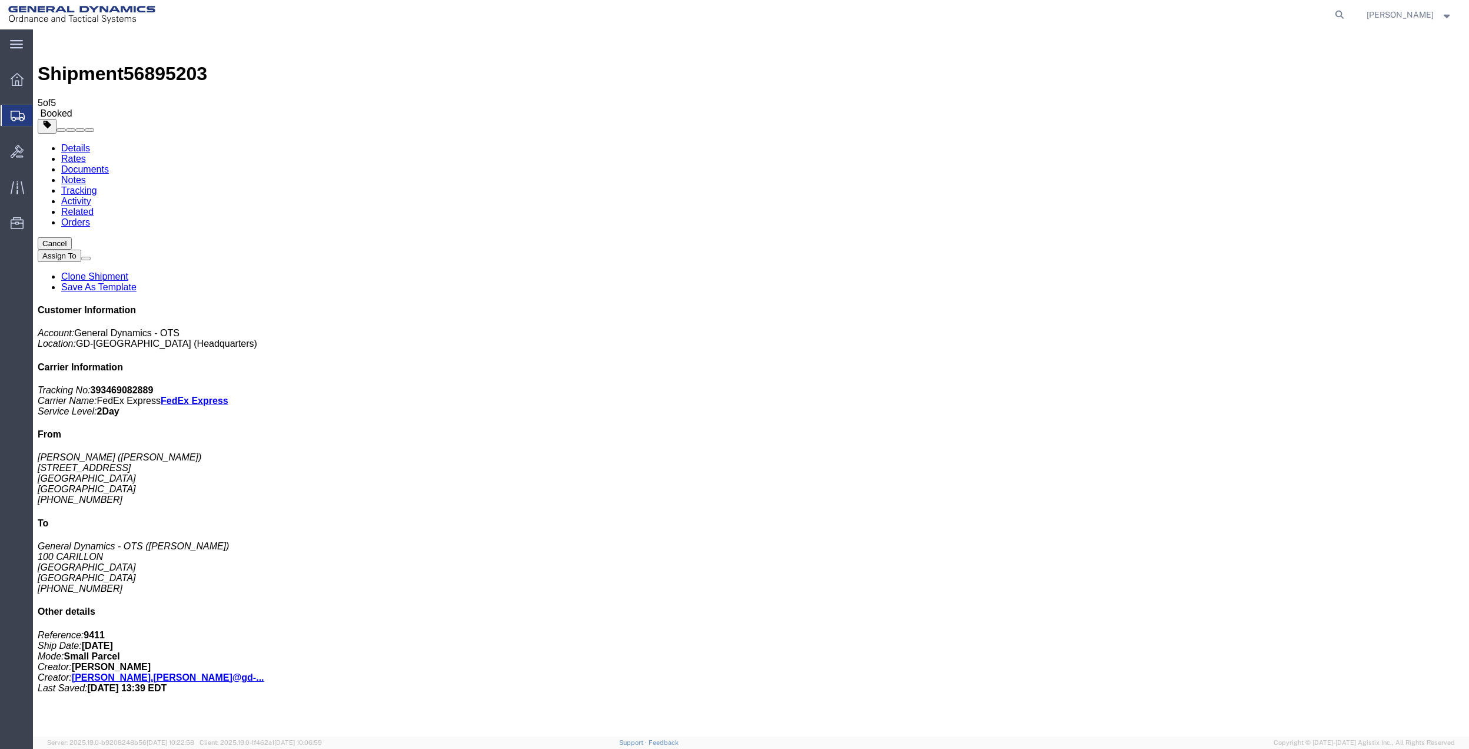
drag, startPoint x: 48, startPoint y: 190, endPoint x: 54, endPoint y: 187, distance: 6.9
checkbox input "false"
drag, startPoint x: 134, startPoint y: 253, endPoint x: 1273, endPoint y: 125, distance: 1145.6
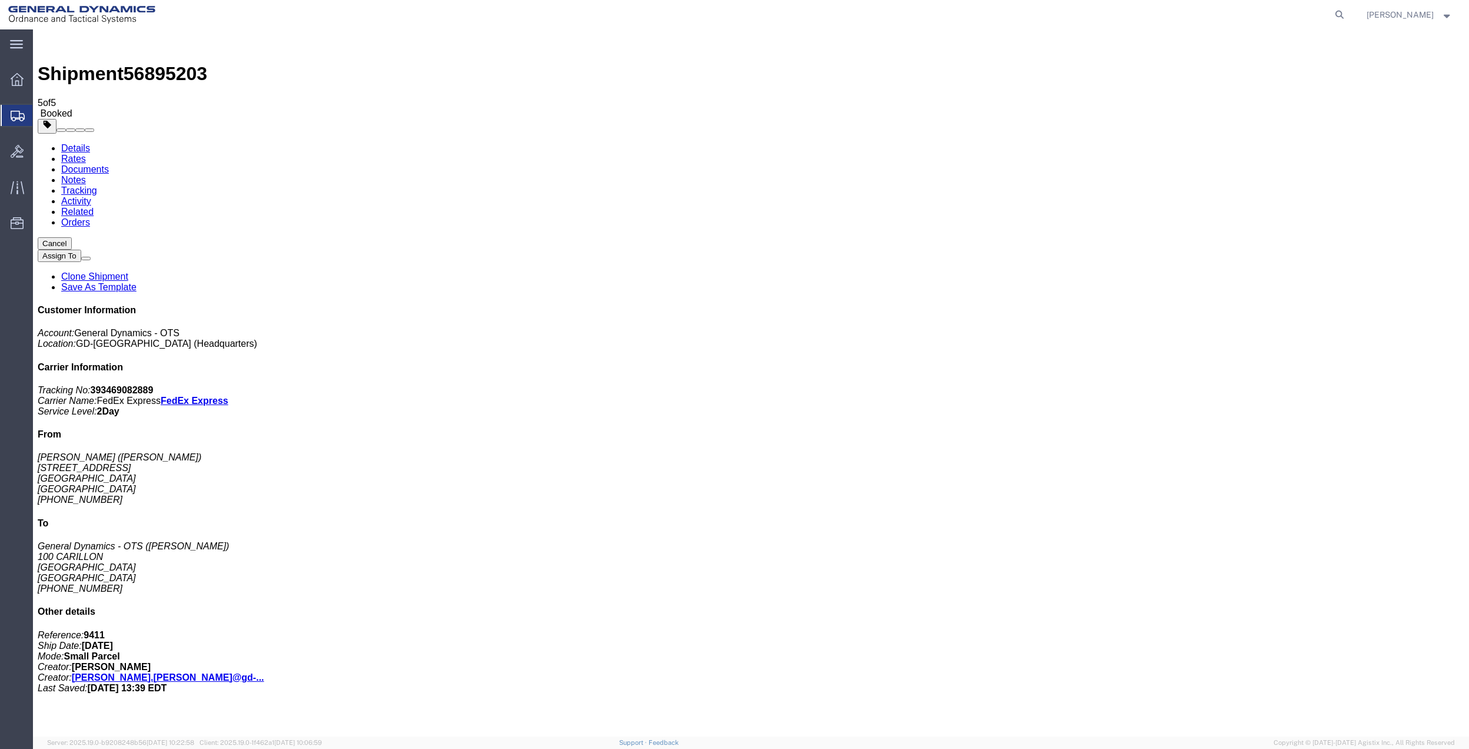
click at [0, 0] on span "Create Shipment" at bounding box center [0, 0] width 0 height 0
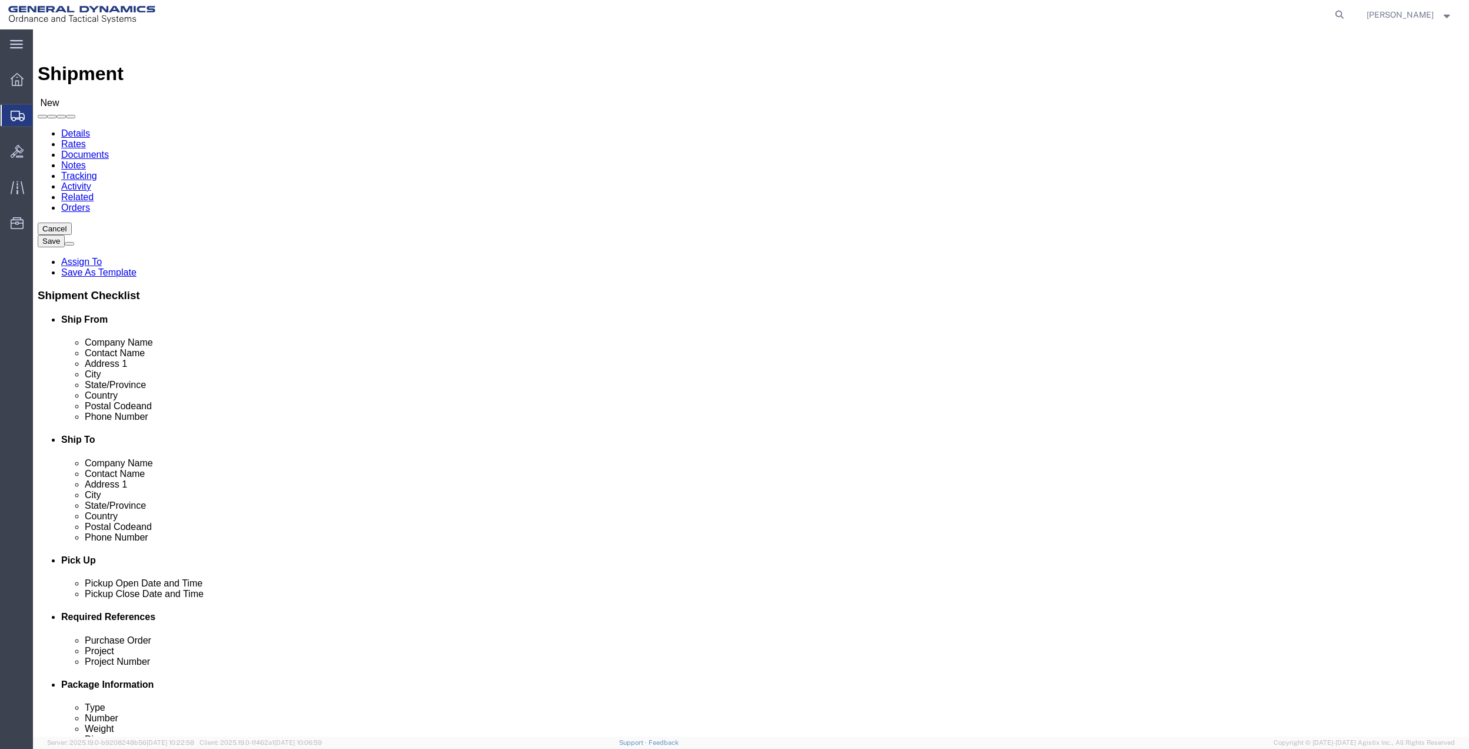
click input "text"
type input "creative"
click p "- General Dynamics - OTS - (CREATIVE SERVICES) [STREET_ADDRESS]"
select select "FL"
type input "CREATIVE SERVICES"
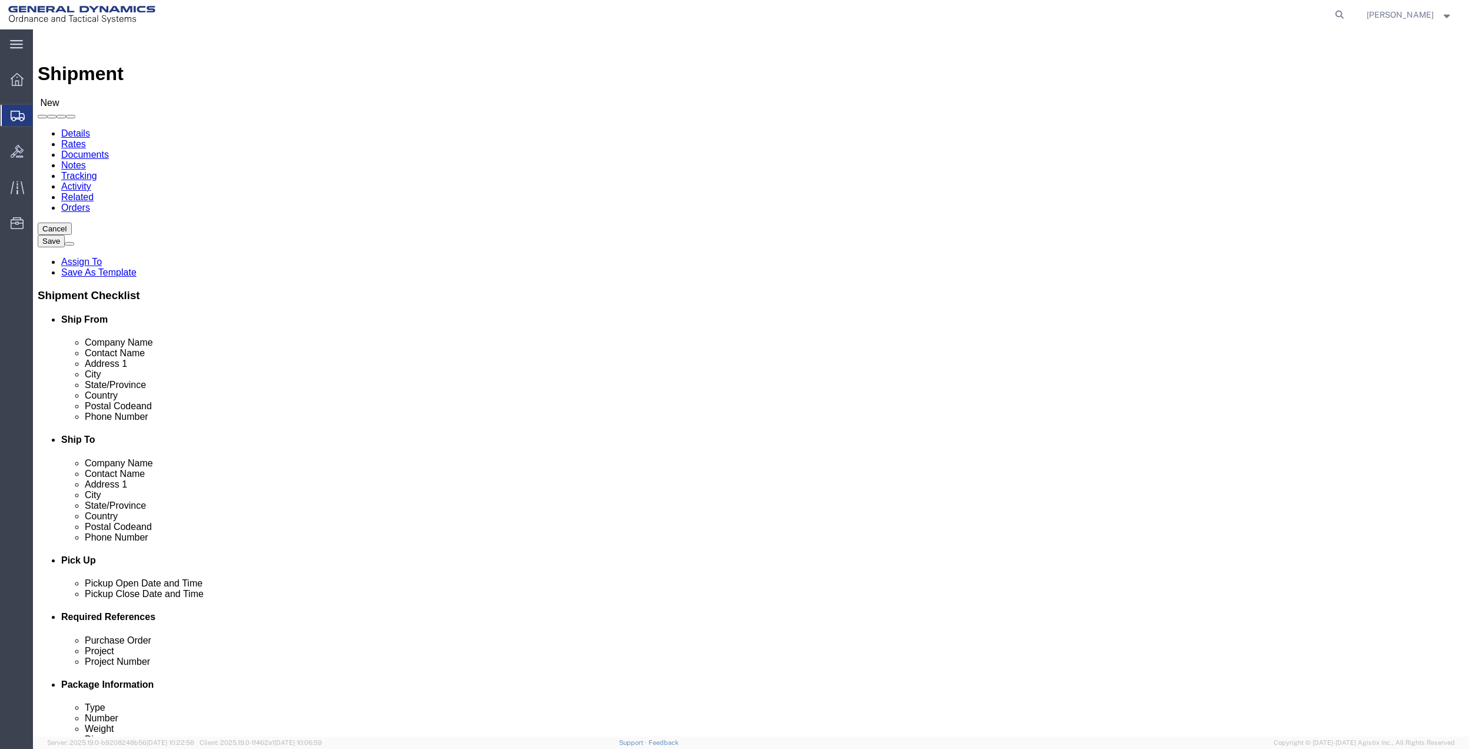
click input "text"
type input "[PERSON_NAME]"
click p "- GD-OTS - (GABBY CROSS) [STREET_ADDRESS]"
select select "AL"
type input "GABBY CROSS"
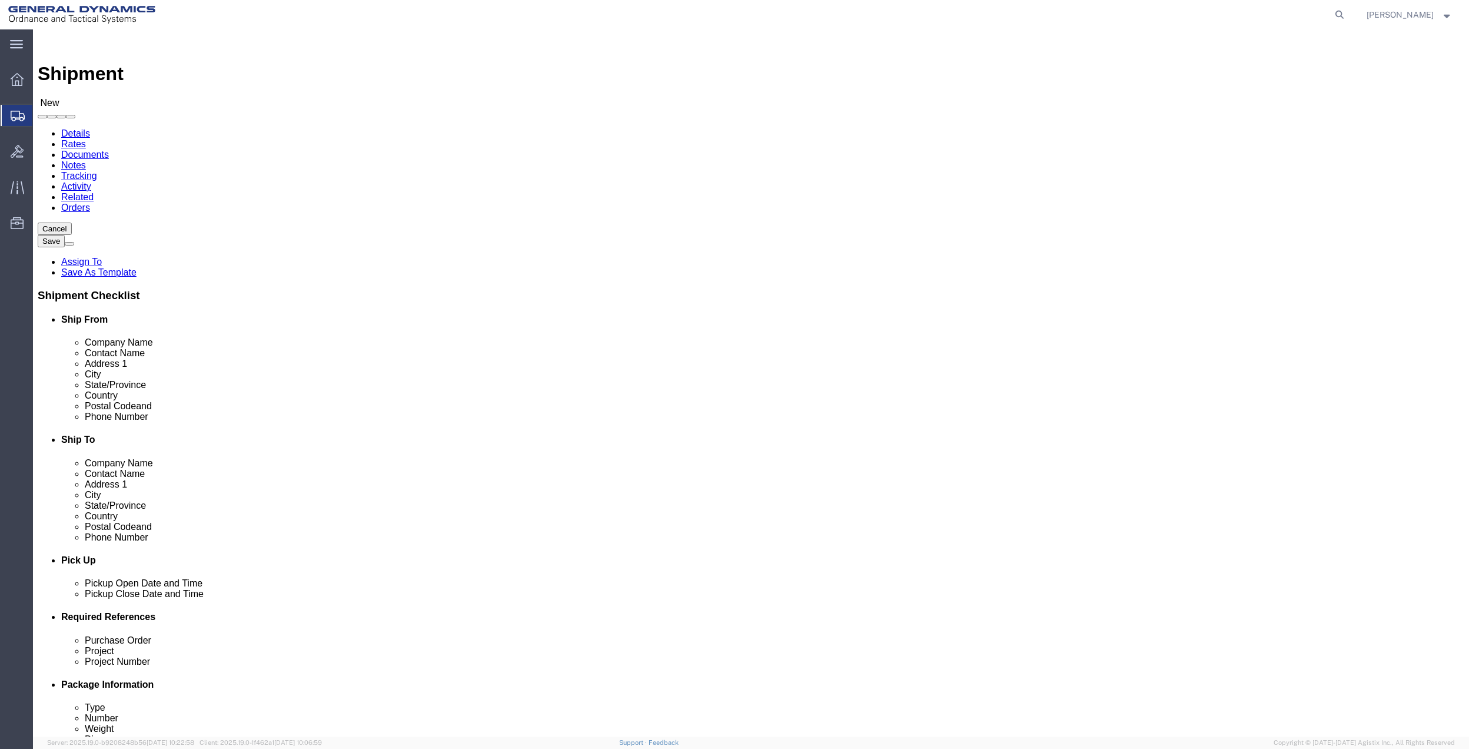
click input "text"
type input "7275878262"
click input "text"
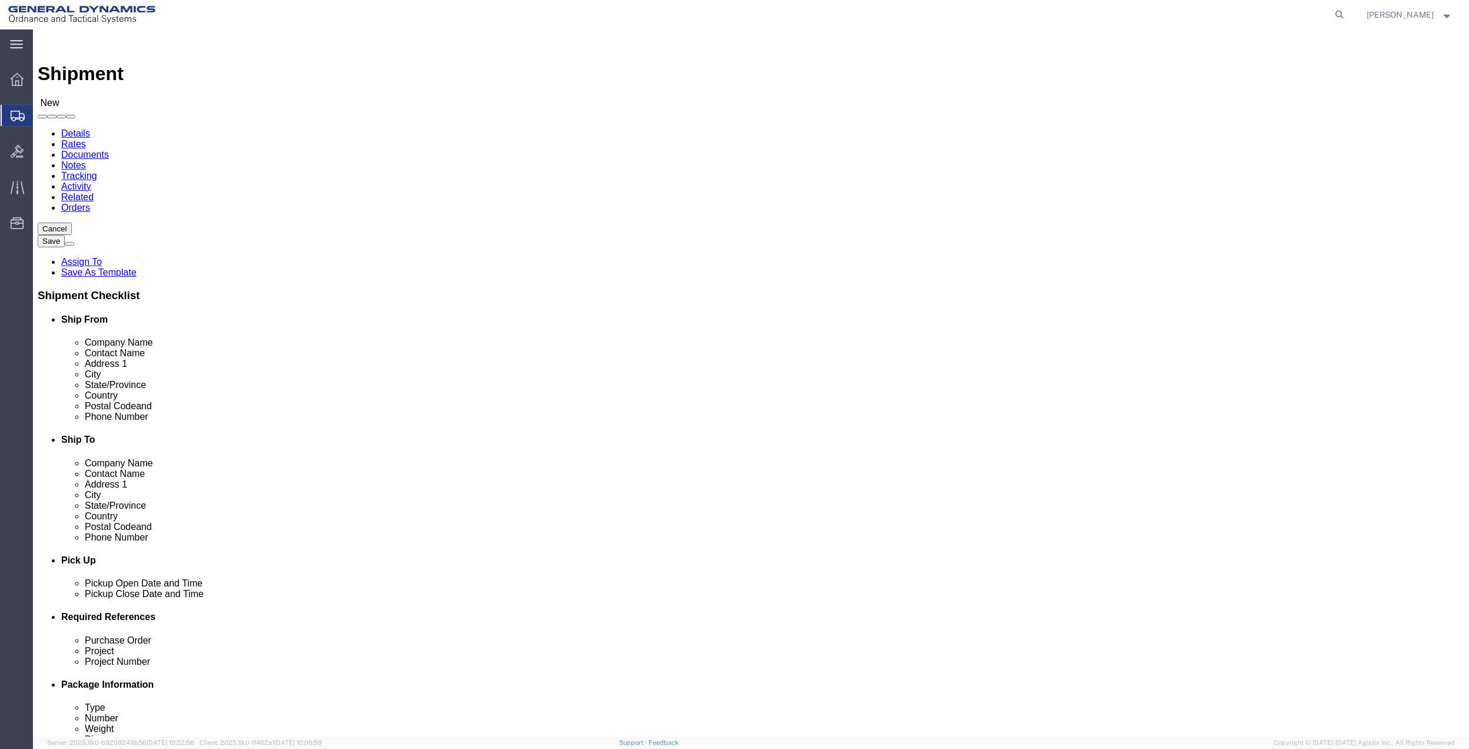
paste input "7275878262"
type input "7275878262"
click input "text"
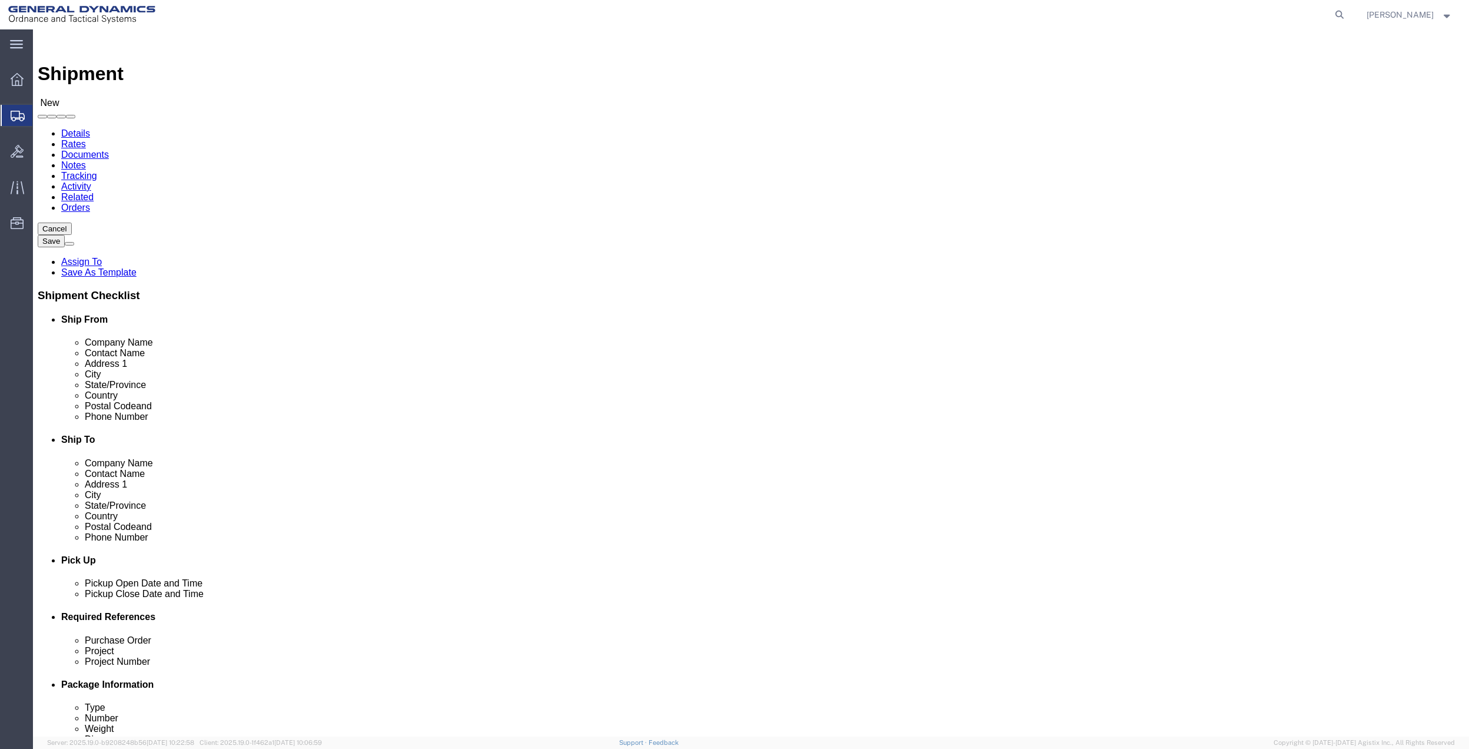
type input "[PERSON_NAME][EMAIL_ADDRESS][PERSON_NAME][DOMAIN_NAME]"
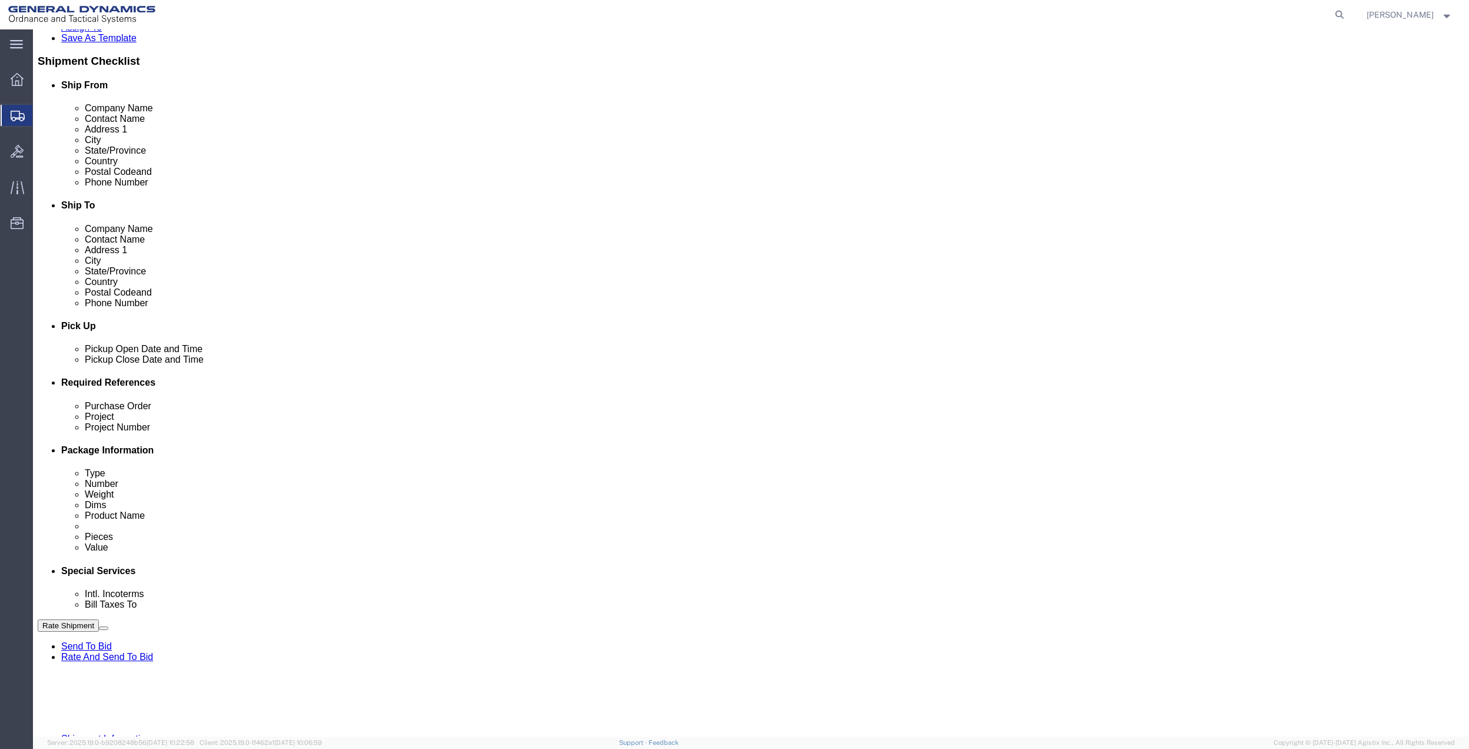
scroll to position [235, 0]
click button "Add reference"
click input "text"
type input "10GAG"
click div "Project"
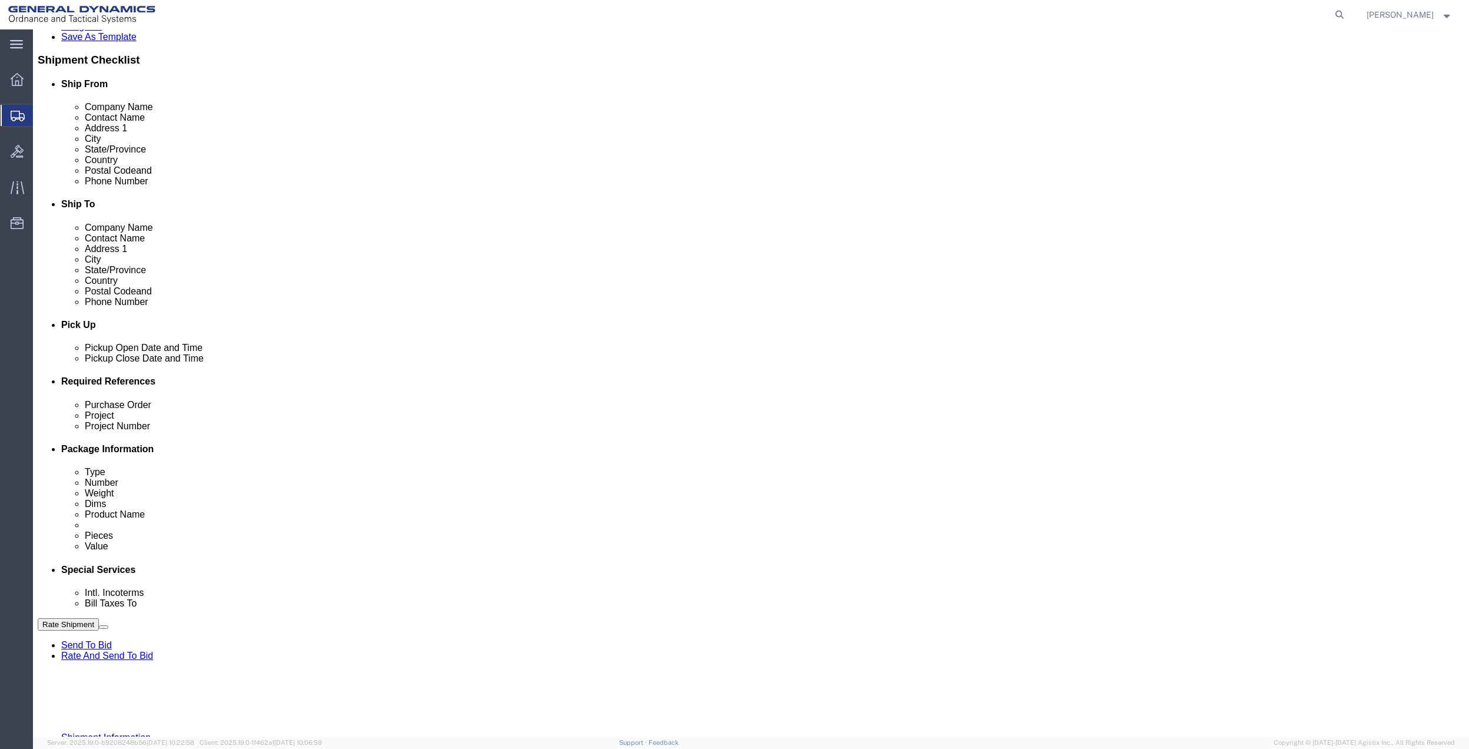
click input "text"
paste input "10GAG"
type input "10GAG"
click div "Purchase Order Project 10GAG Project Number 10GAG Select Account Type Activity …"
click input "text"
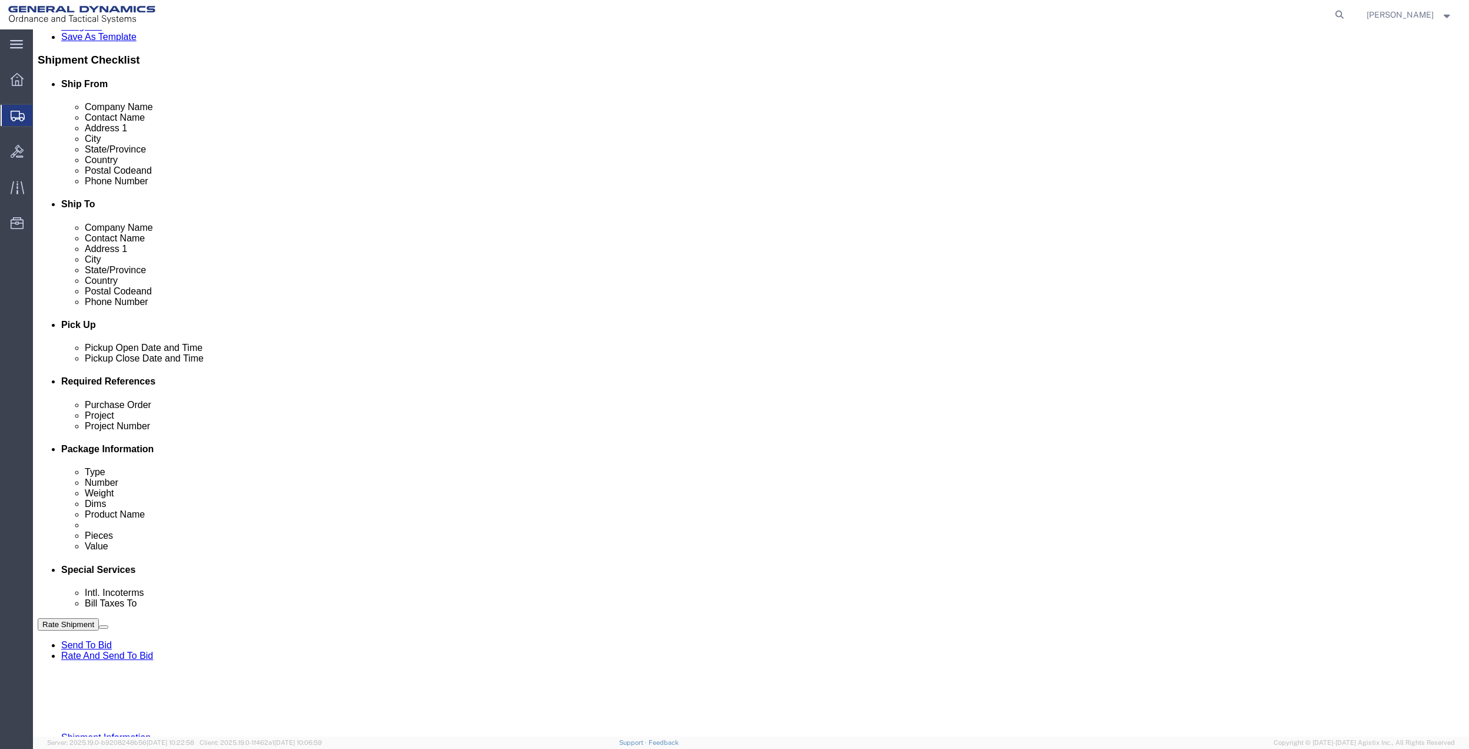
paste input "10GAG"
type input "10GAG"
drag, startPoint x: 228, startPoint y: 514, endPoint x: 210, endPoint y: 516, distance: 18.9
click input "text"
paste input "10GAG"
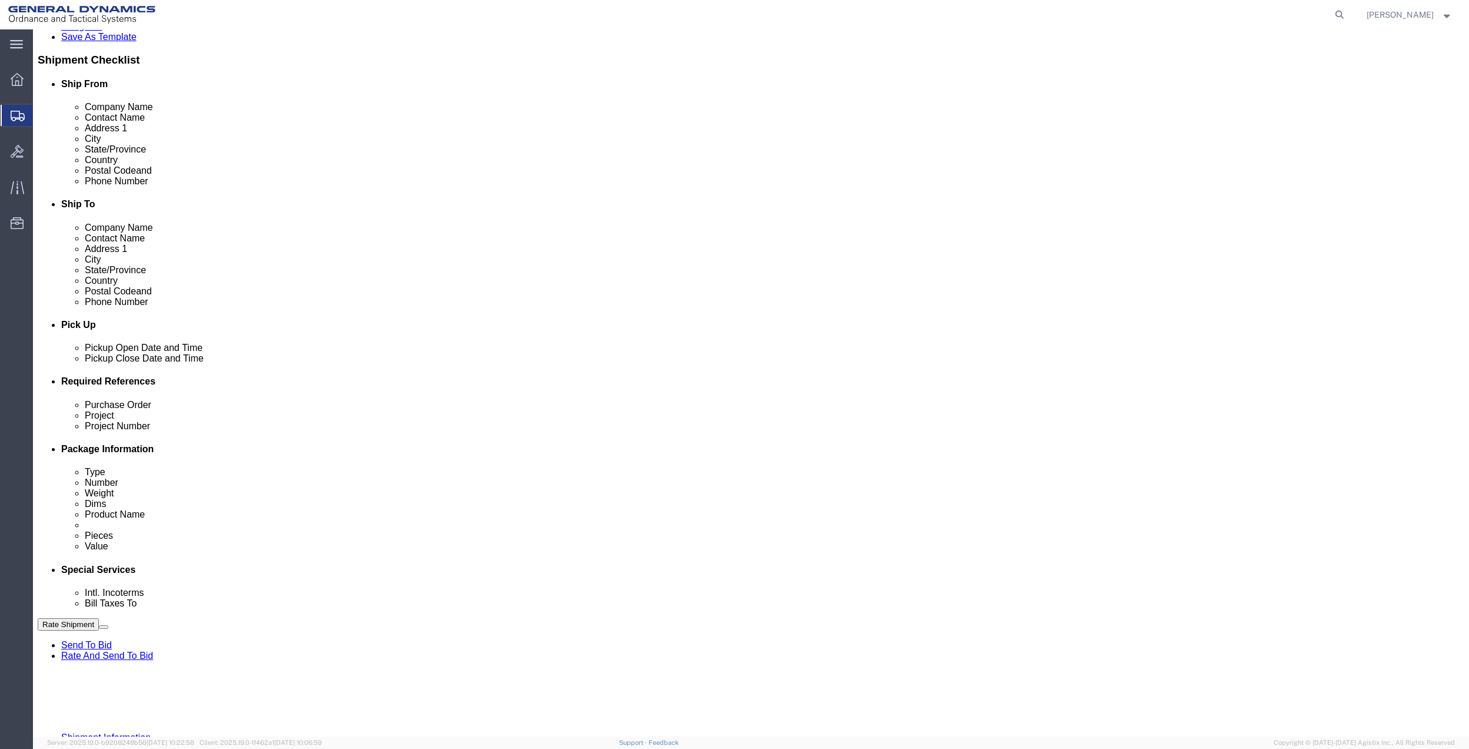
type input "10GAG"
click select "Select Account Type Activity ID Airline Appointment Number ASN Batch Request # …"
select select "DEPT"
click select "Select Account Type Activity ID Airline Appointment Number ASN Batch Request # …"
click icon
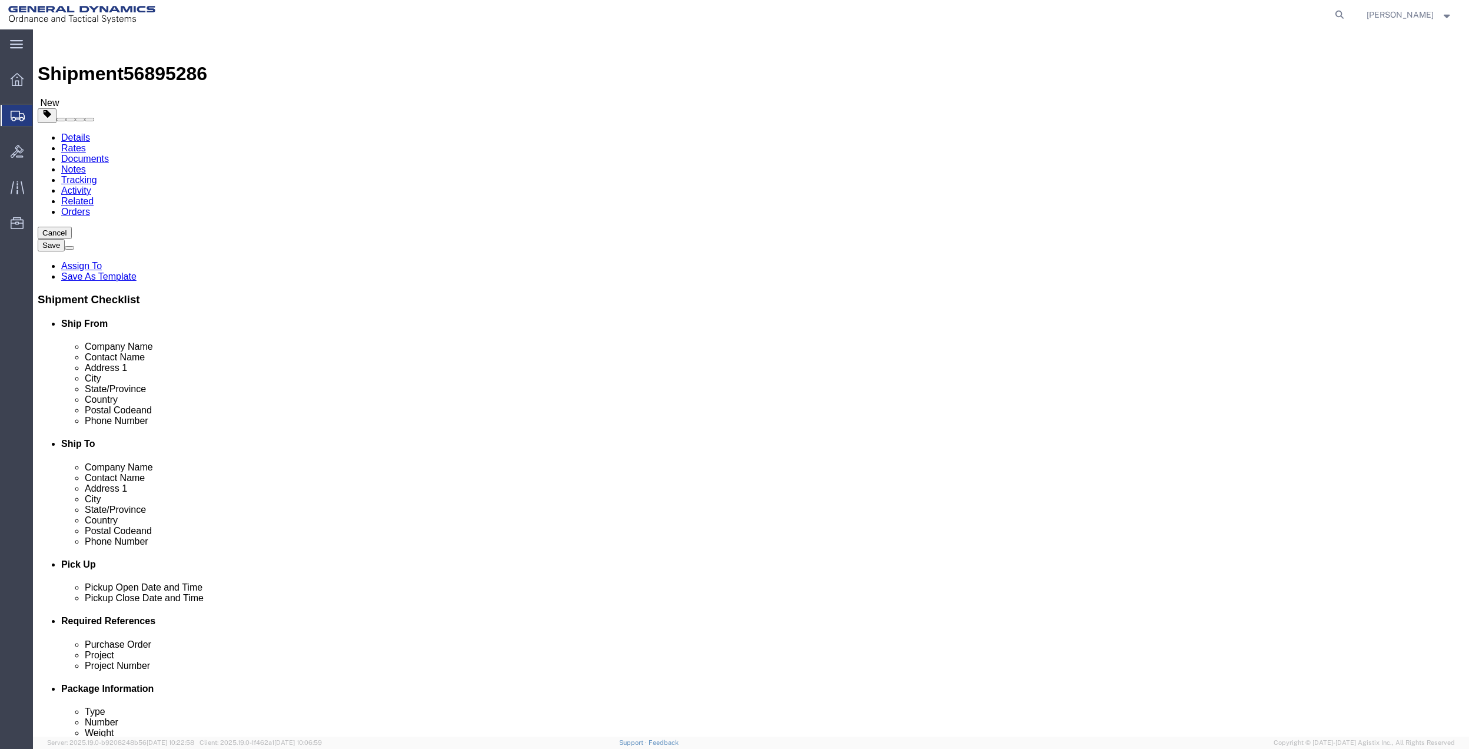
click select "Select Bale(s) Basket(s) Bolt(s) Bottle(s) Buckets Bulk Bundle(s) Can(s) Cardbo…"
select select "PAK"
click select "Select Bale(s) Basket(s) Bolt(s) Bottle(s) Buckets Bulk Bundle(s) Can(s) Cardbo…"
type input "10.25"
type input "12.75"
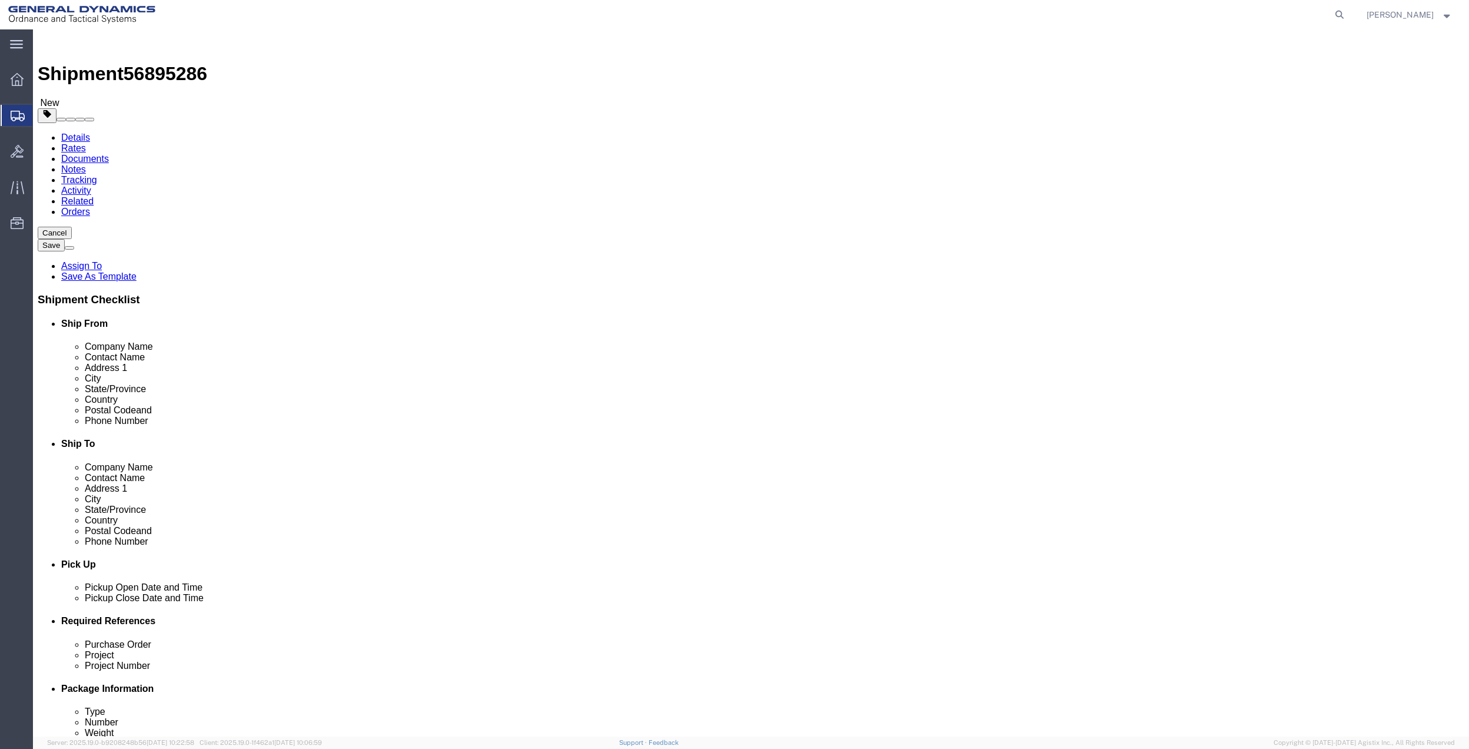
type input "1.00"
click link "Add Content"
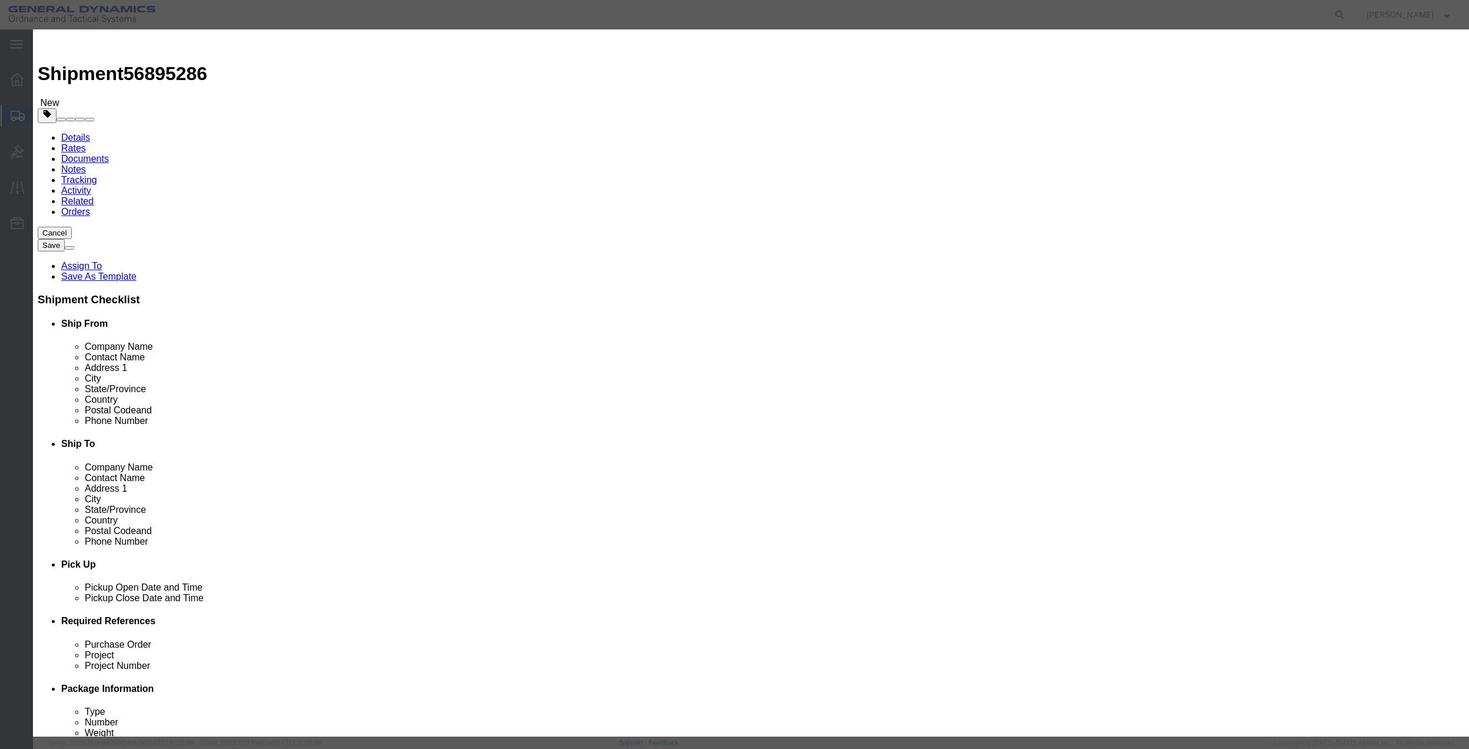
click input "text"
type input "MISC"
click input "0"
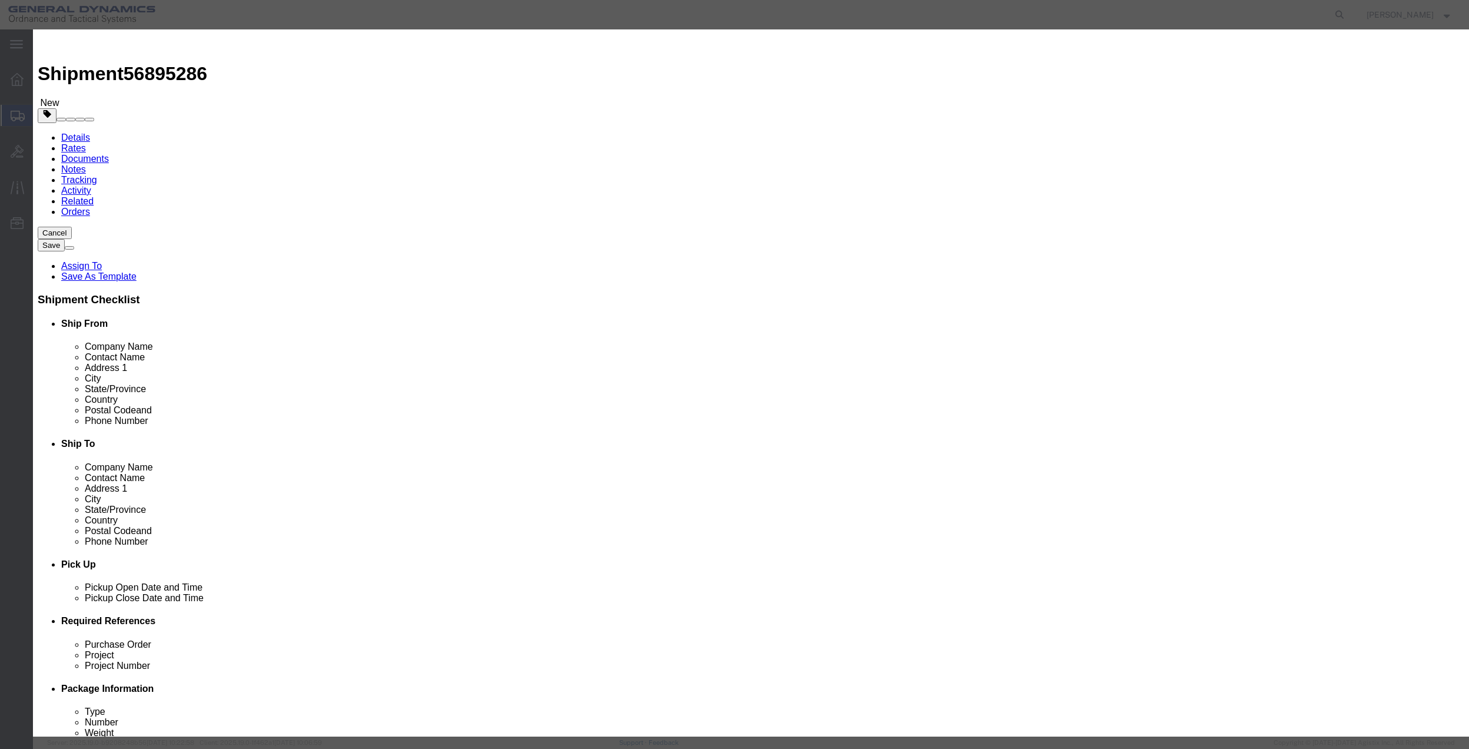
click input "0"
type input "1"
click input "text"
type input "100"
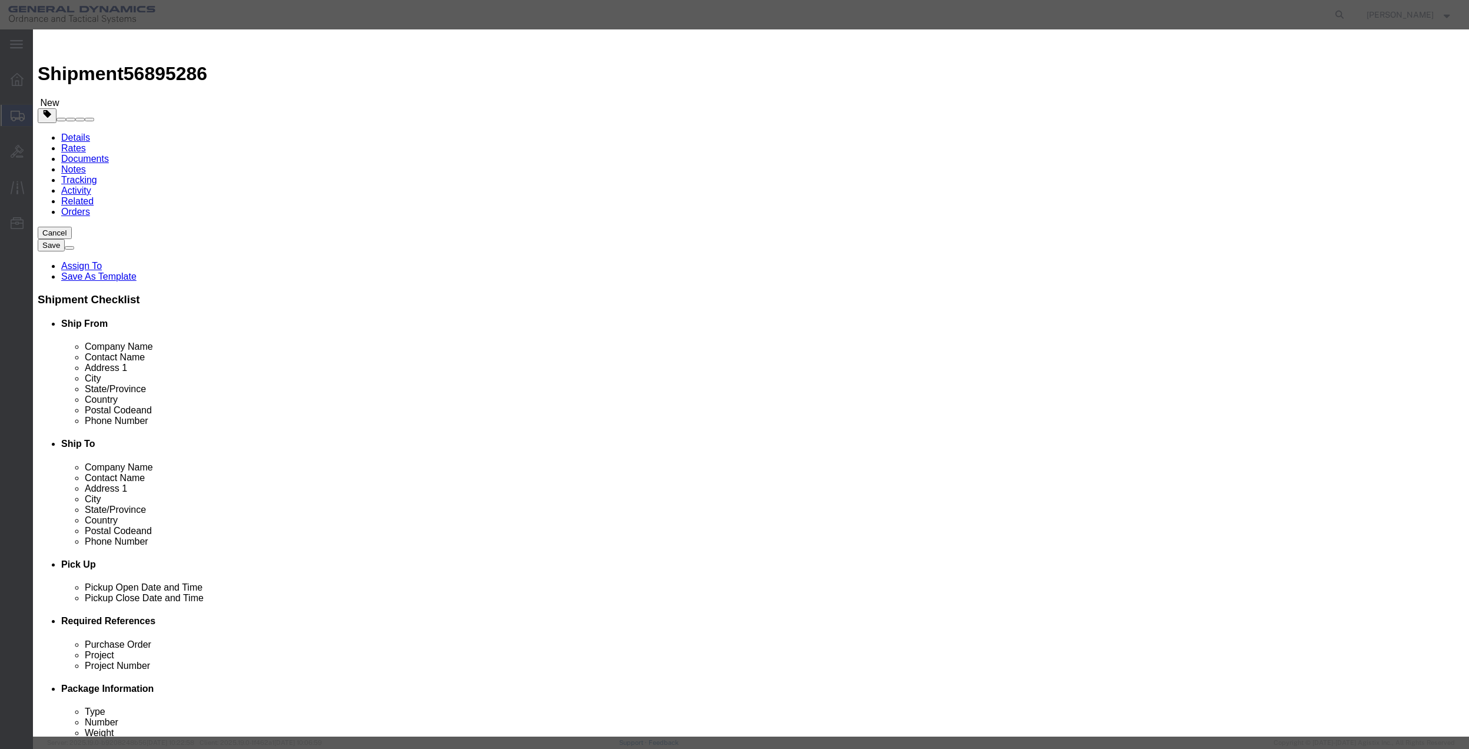
select select "USD"
click select "Select 50 55 60 65 70 85 92.5 100 125 175 250 300 400"
select select "70"
click select "Select 50 55 60 65 70 85 92.5 100 125 175 250 300 400"
click button "Save & Close"
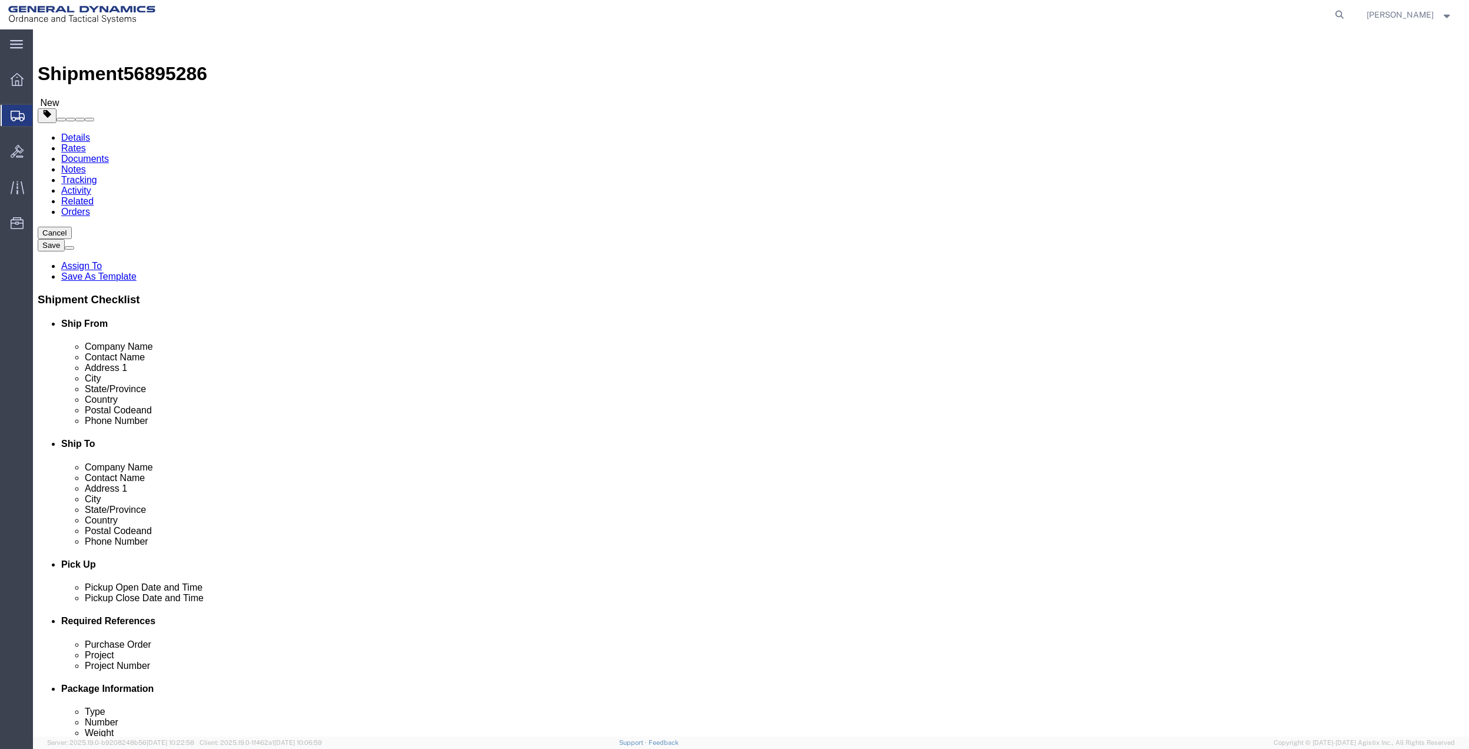
click input "0.00"
type input "1"
click icon
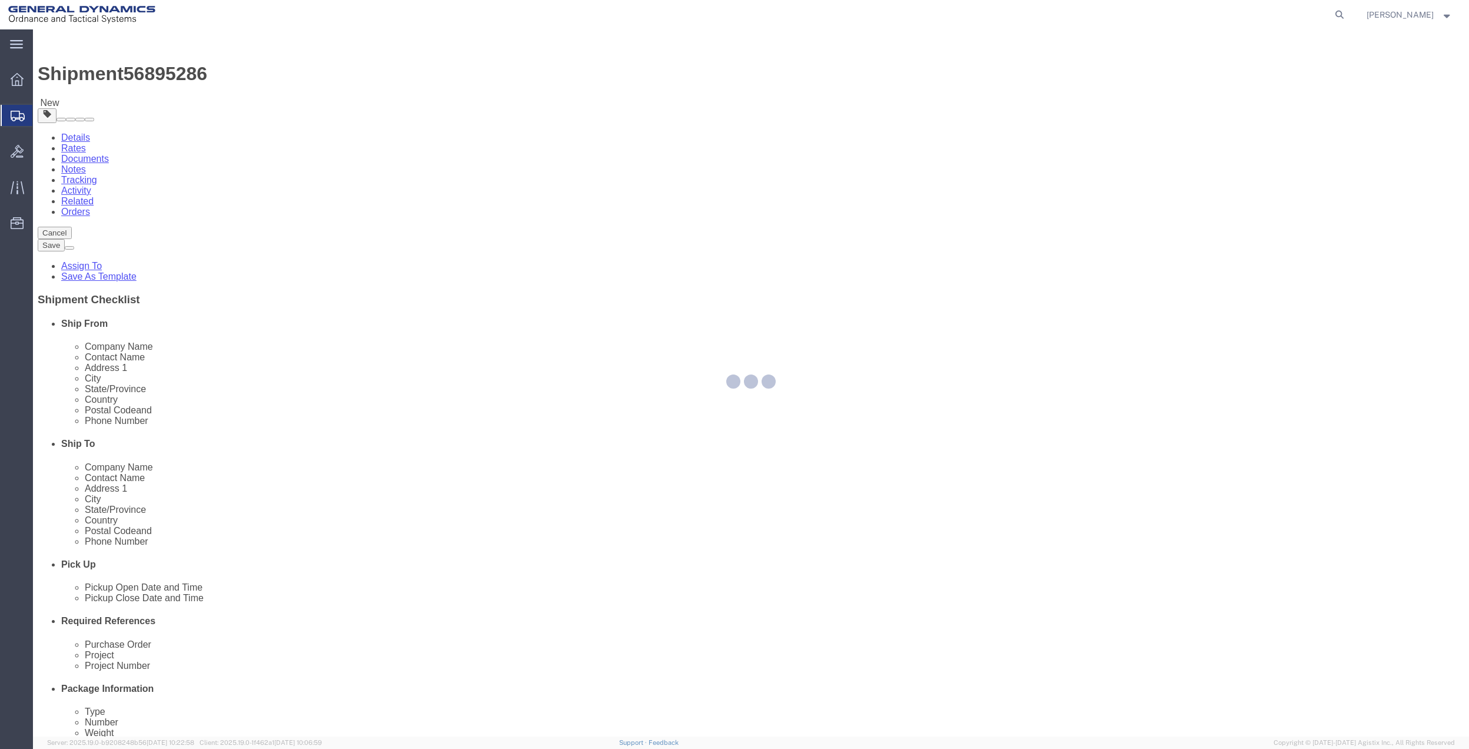
select select
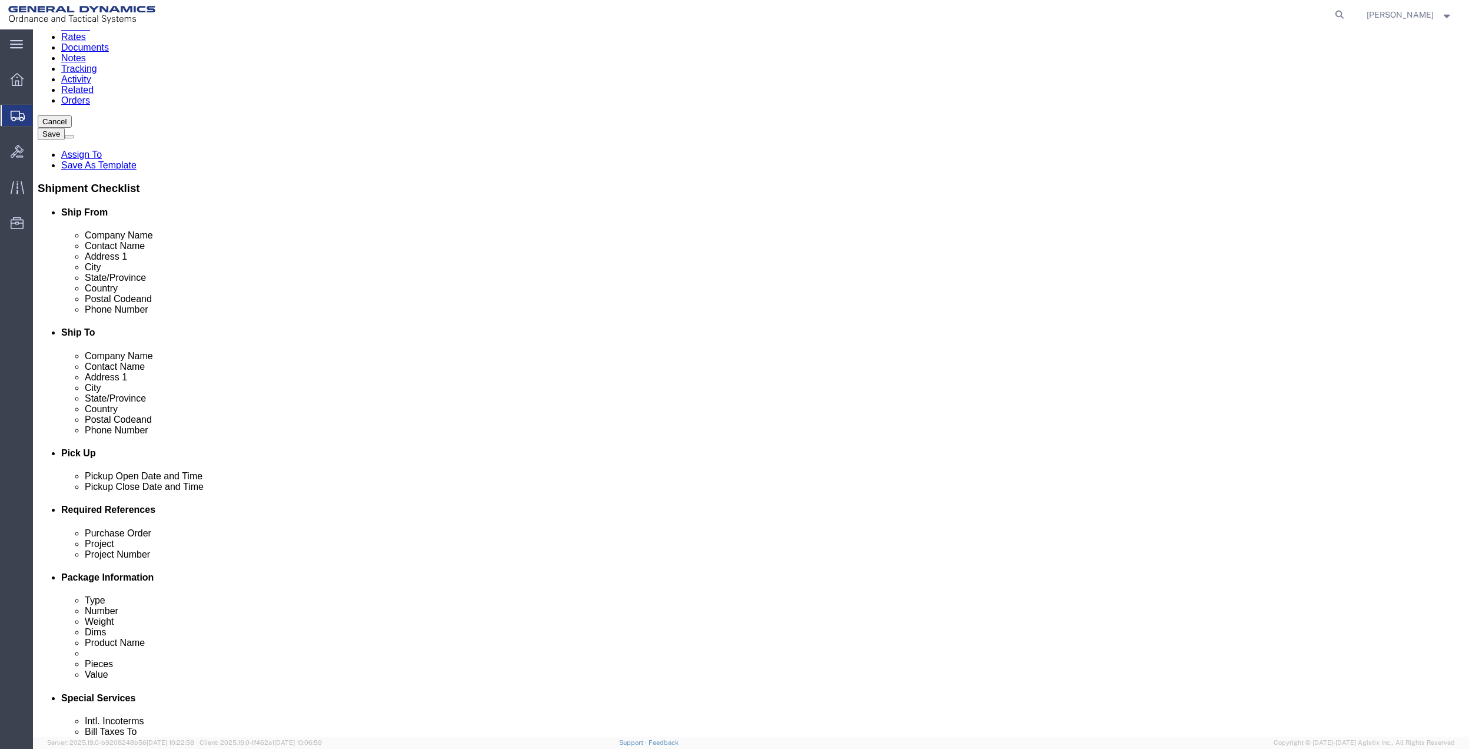
scroll to position [392, 0]
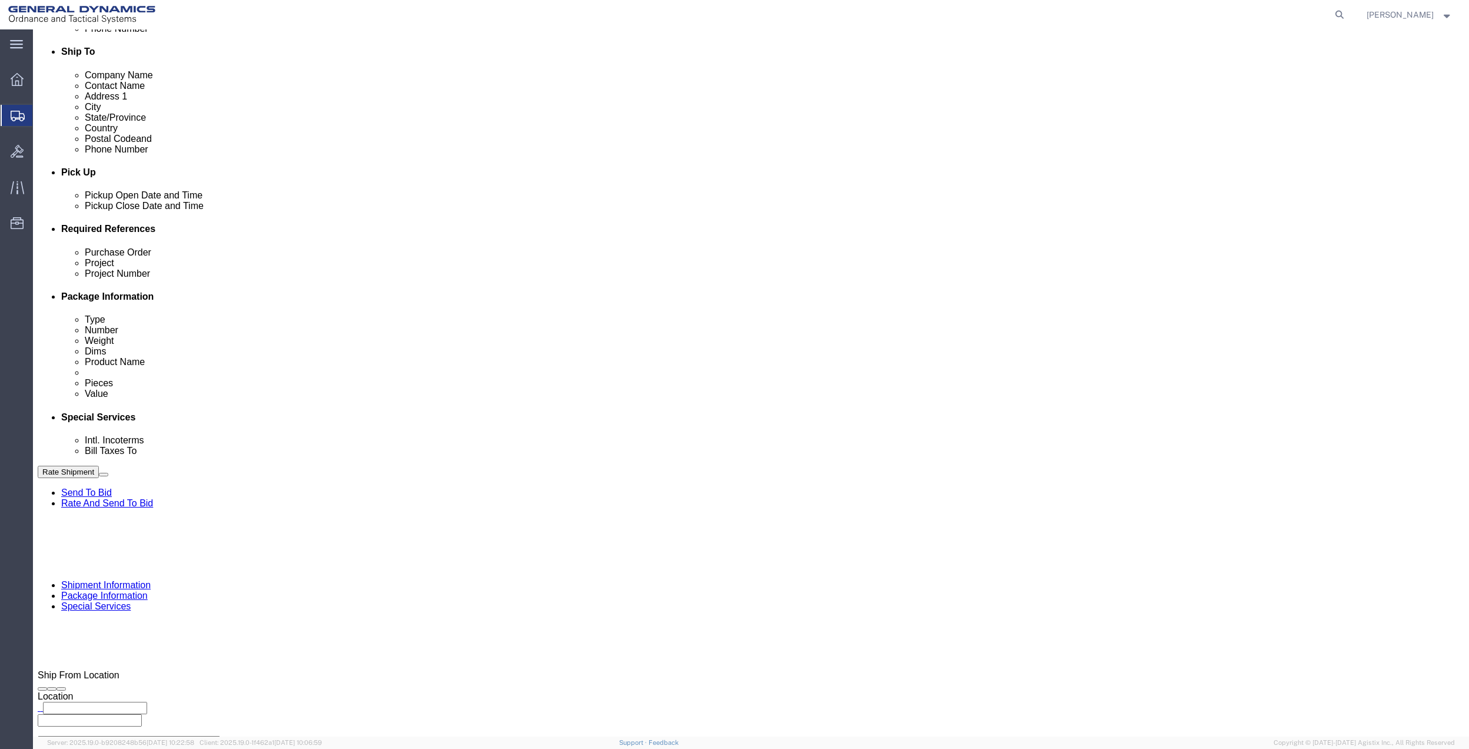
click select "Select Buyer Cost Center Department Operations Number Order Number Sales Person"
select select "DEPARTMENT"
click select "Select Buyer Cost Center Department Operations Number Order Number Sales Person"
click select "Select [GEOGRAPHIC_DATA] [GEOGRAPHIC_DATA] [GEOGRAPHIC_DATA] [GEOGRAPHIC_DATA] …"
select select "1763983"
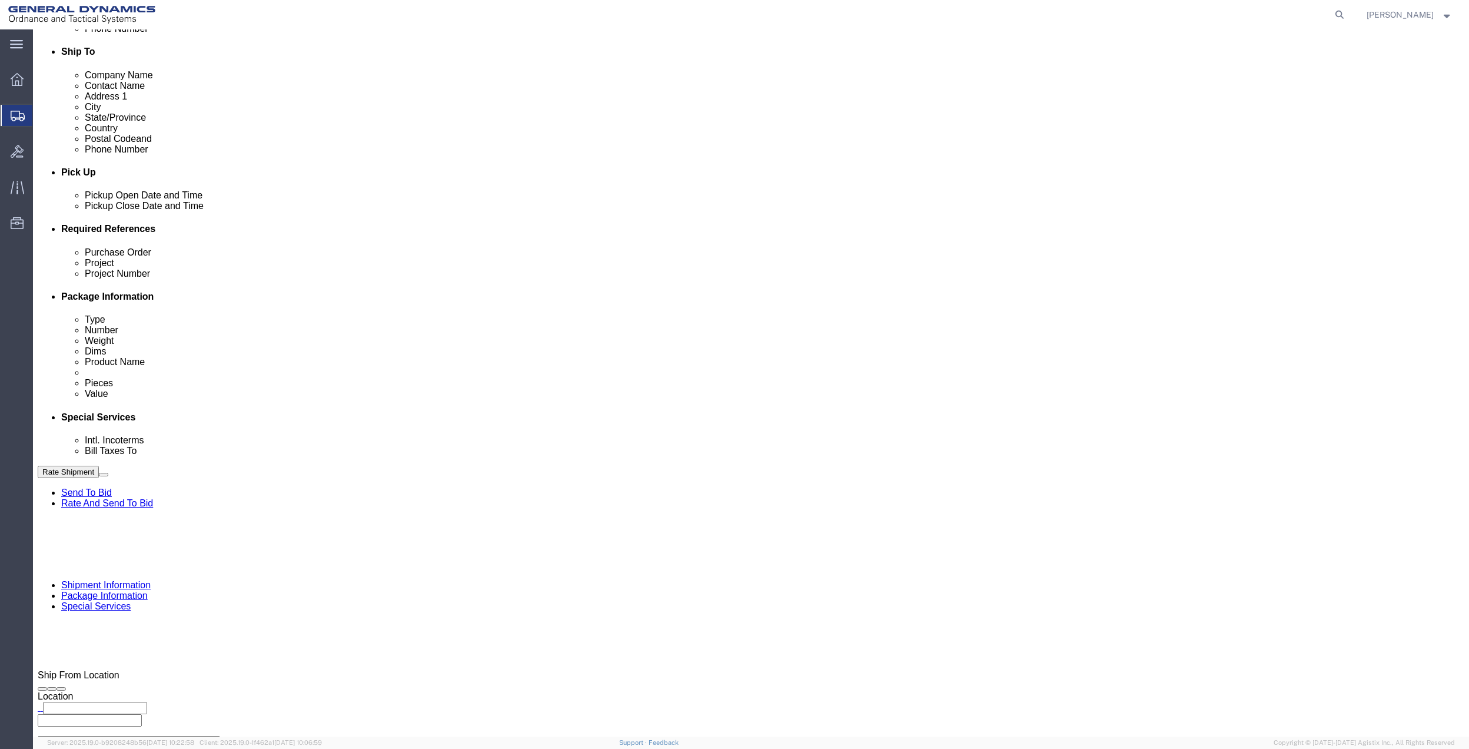
click select "Select [GEOGRAPHIC_DATA] [GEOGRAPHIC_DATA] [GEOGRAPHIC_DATA] [GEOGRAPHIC_DATA] …"
click select "Select 10AFM 10GAG 10GAH 10GFL 10GFO 10GIE 10GIS 30MABS St [PERSON_NAME] Program"
select select "214681"
click select "Select 10AFM 10GAG 10GAH 10GFL 10GFO 10GIE 10GIS 30MABS St [PERSON_NAME] Program"
click input "General Dynamics OTS % Data2Logistics"
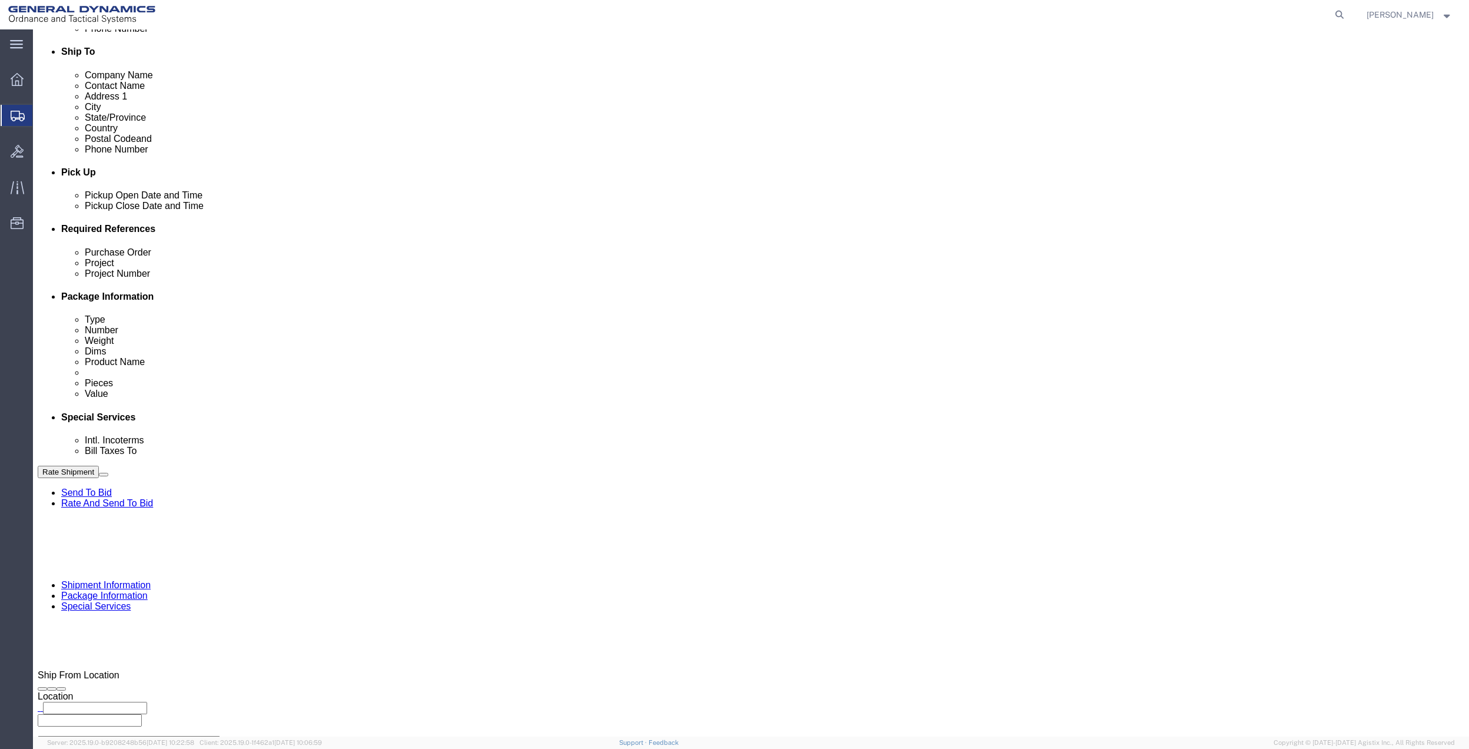
click input "General Dynamics OTS % Data2Logistics"
click p "- GEDOTS %DATA 2 LOGISTICS - (GEDOTS %DATA 2 LOGISTICS) [GEOGRAPHIC_DATA][PERSO…"
type input "GEDOTS %DATA 2 LOGISTICS"
type input "PO BOX 61050"
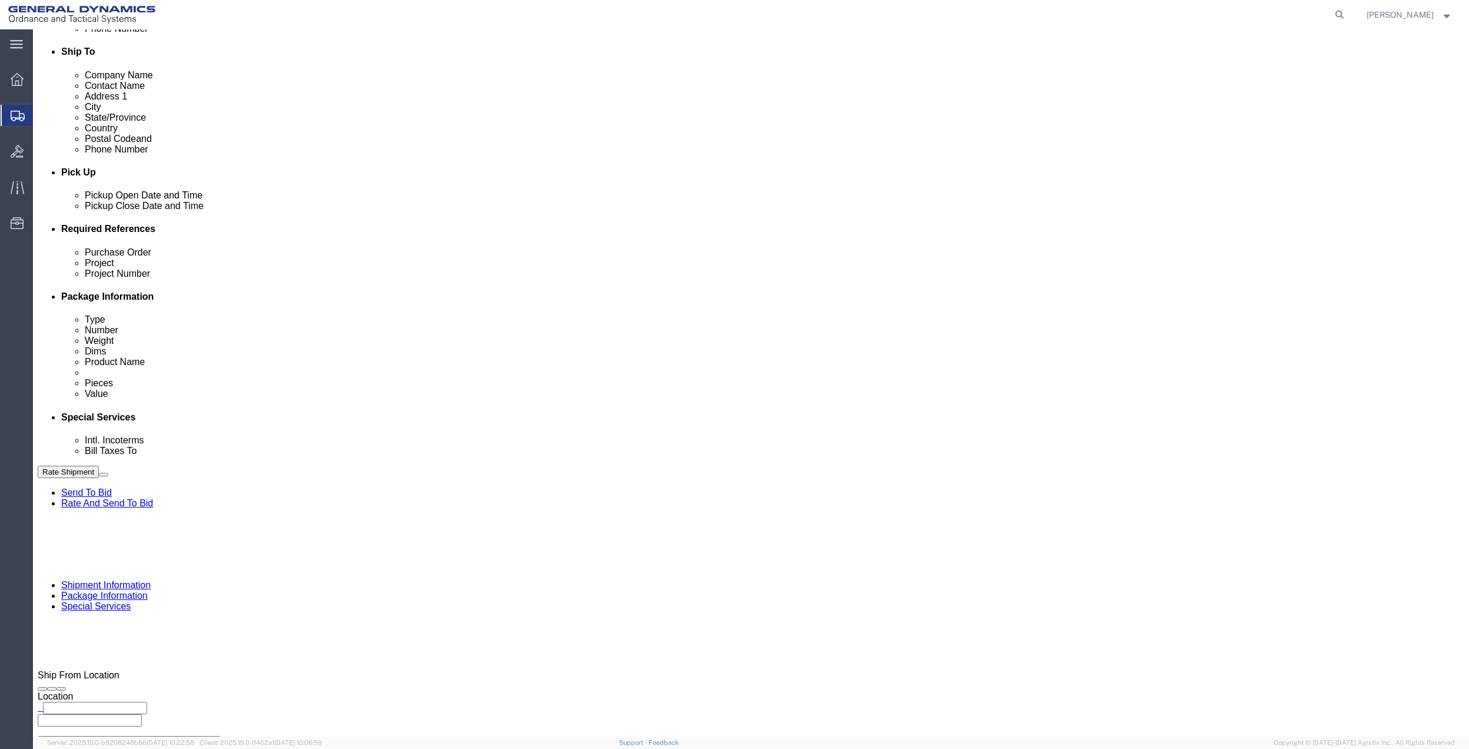
type input "GEDOTS %DATA 2 LOGISTICS"
type input "FORT [PERSON_NAME]"
type input "33906"
select select "FL"
type input "GEDOTS %DATA 2 LOGISTICS"
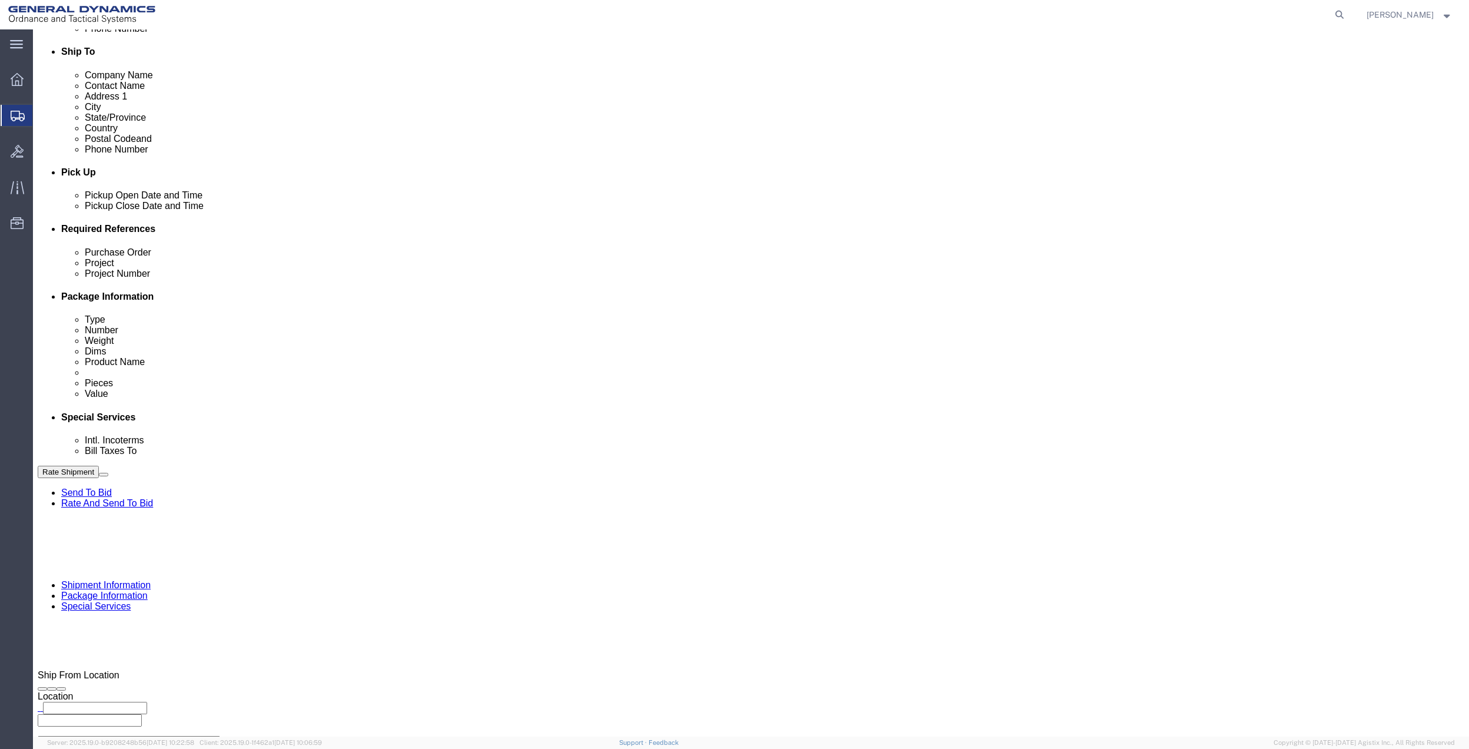
click button "Rate Shipment"
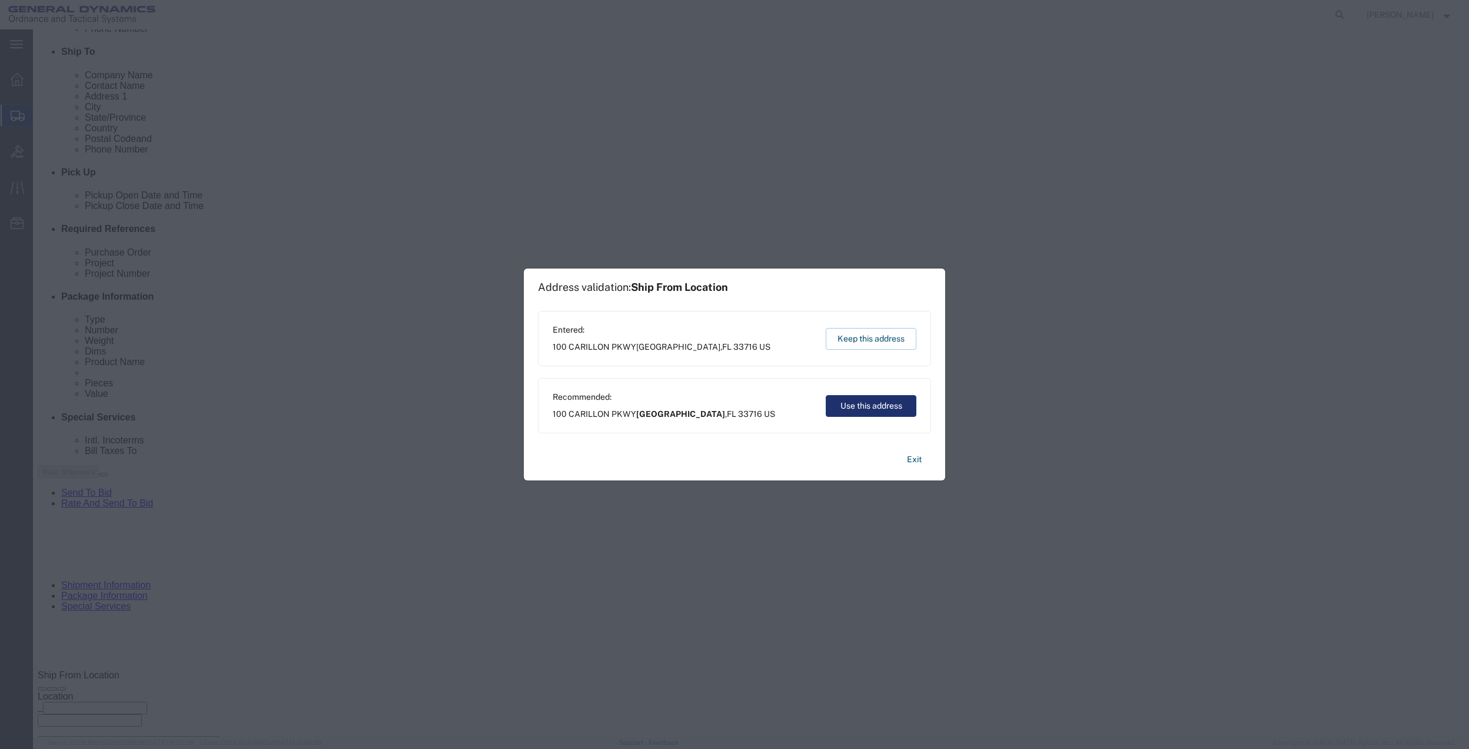
click at [872, 403] on button "Use this address" at bounding box center [871, 406] width 91 height 22
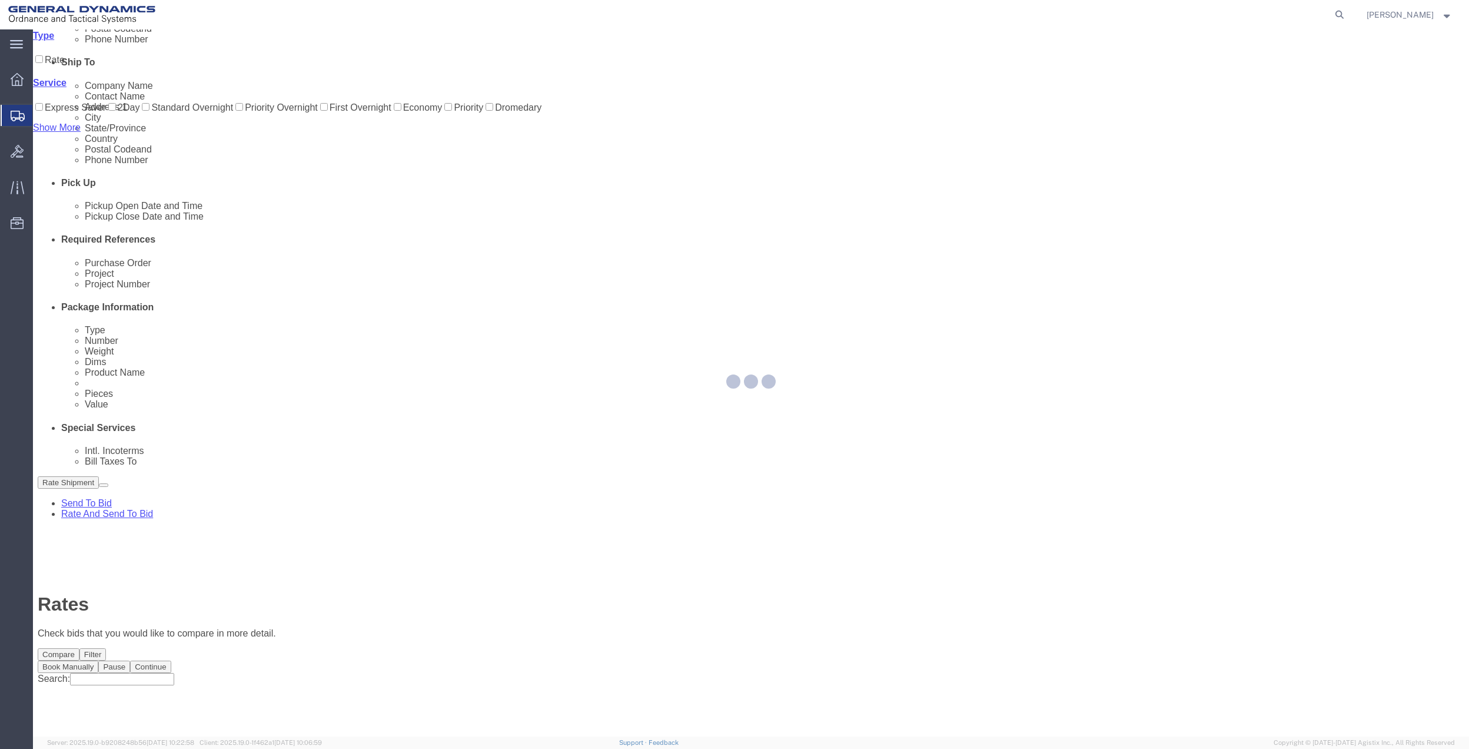
scroll to position [0, 0]
